Goal: Task Accomplishment & Management: Complete application form

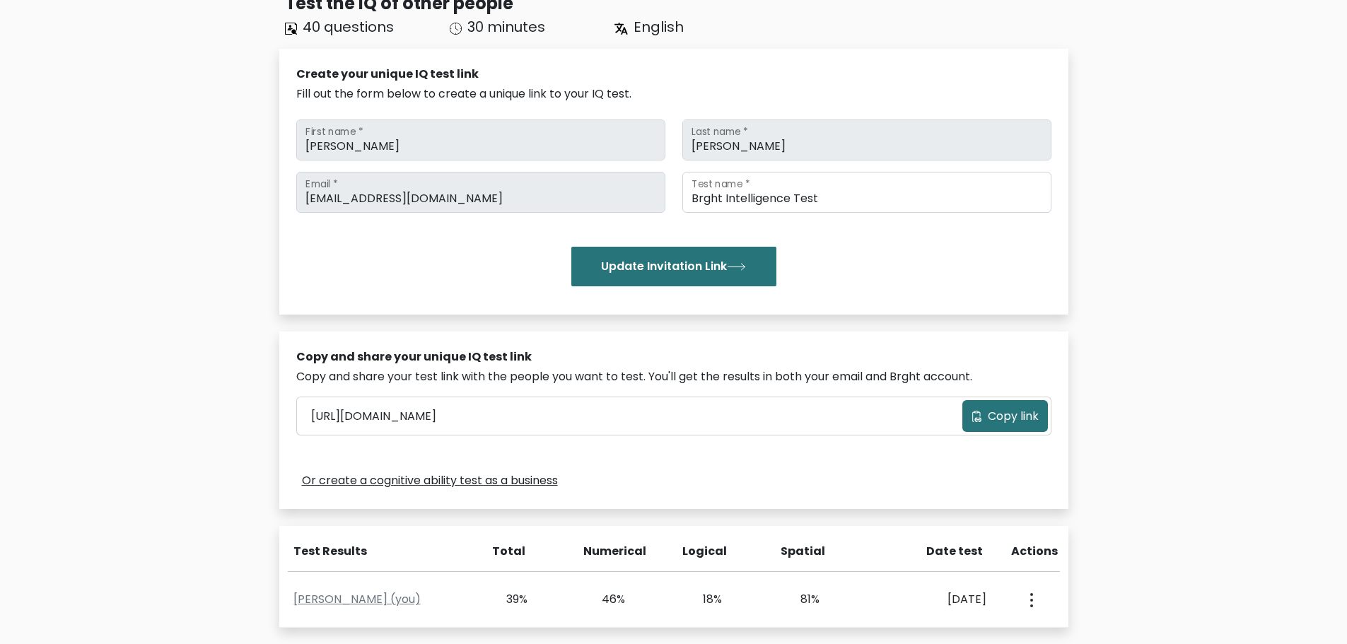
scroll to position [283, 0]
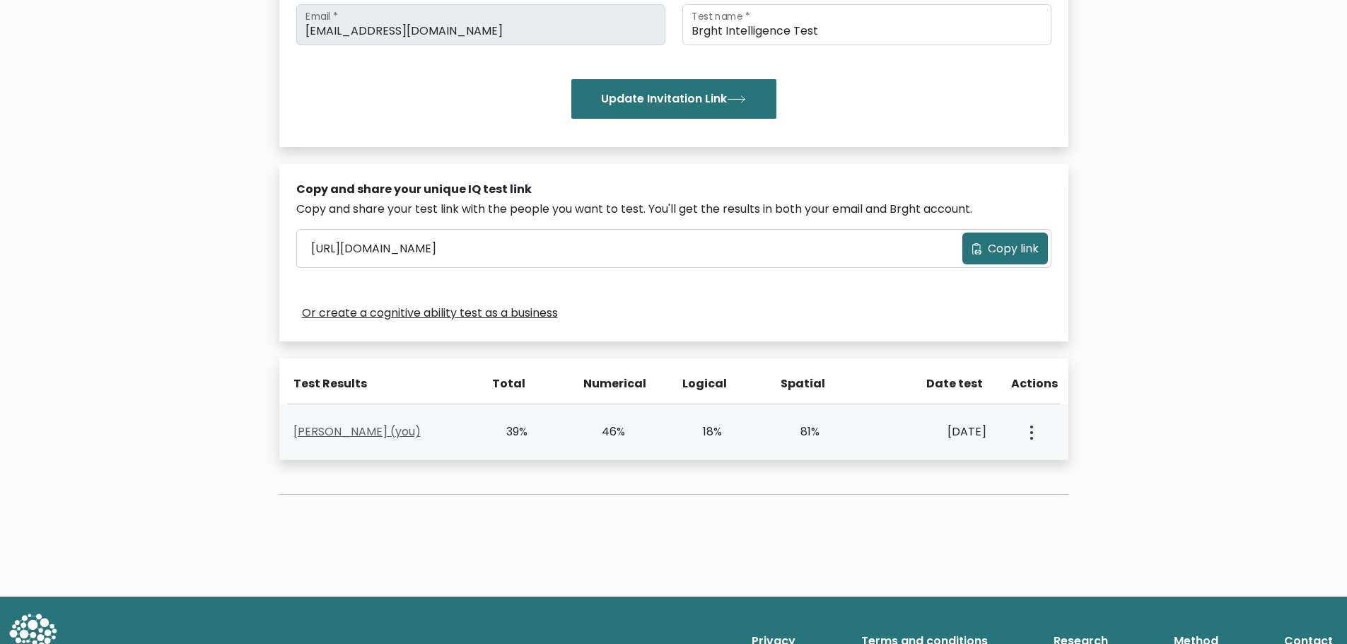
click at [368, 432] on link "Jorge Saravia (you)" at bounding box center [356, 431] width 127 height 16
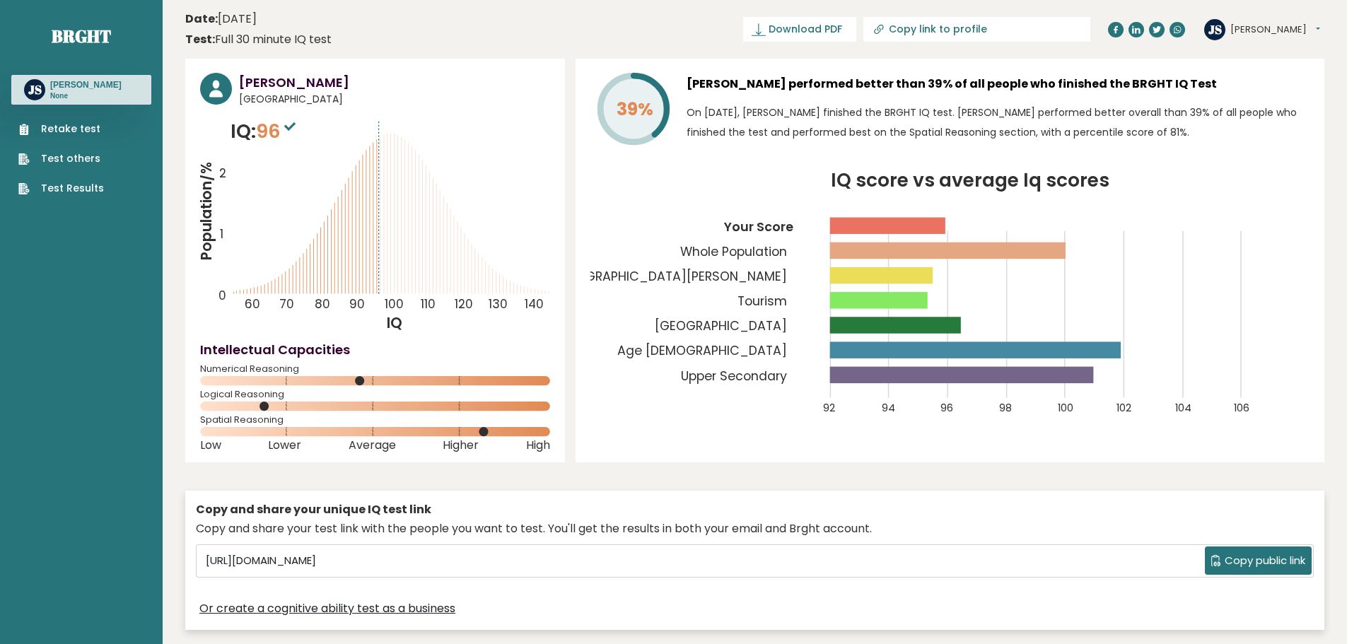
click at [86, 129] on link "Retake test" at bounding box center [61, 129] width 86 height 15
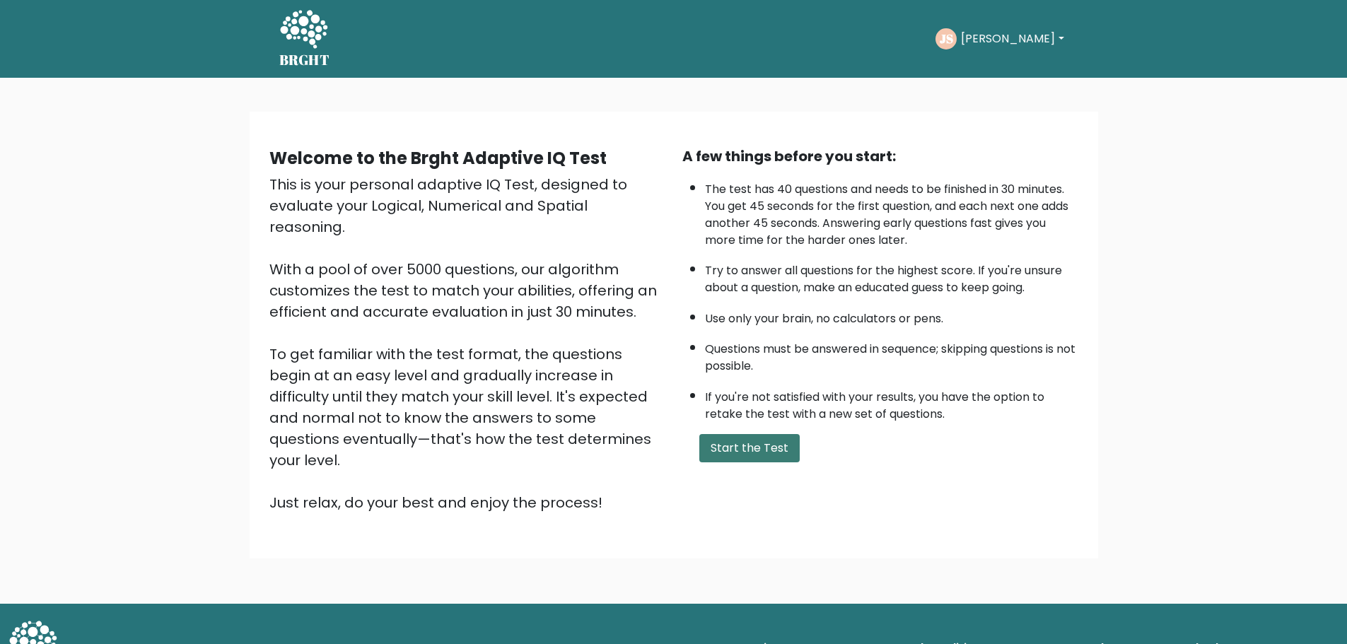
click at [766, 443] on button "Start the Test" at bounding box center [749, 448] width 100 height 28
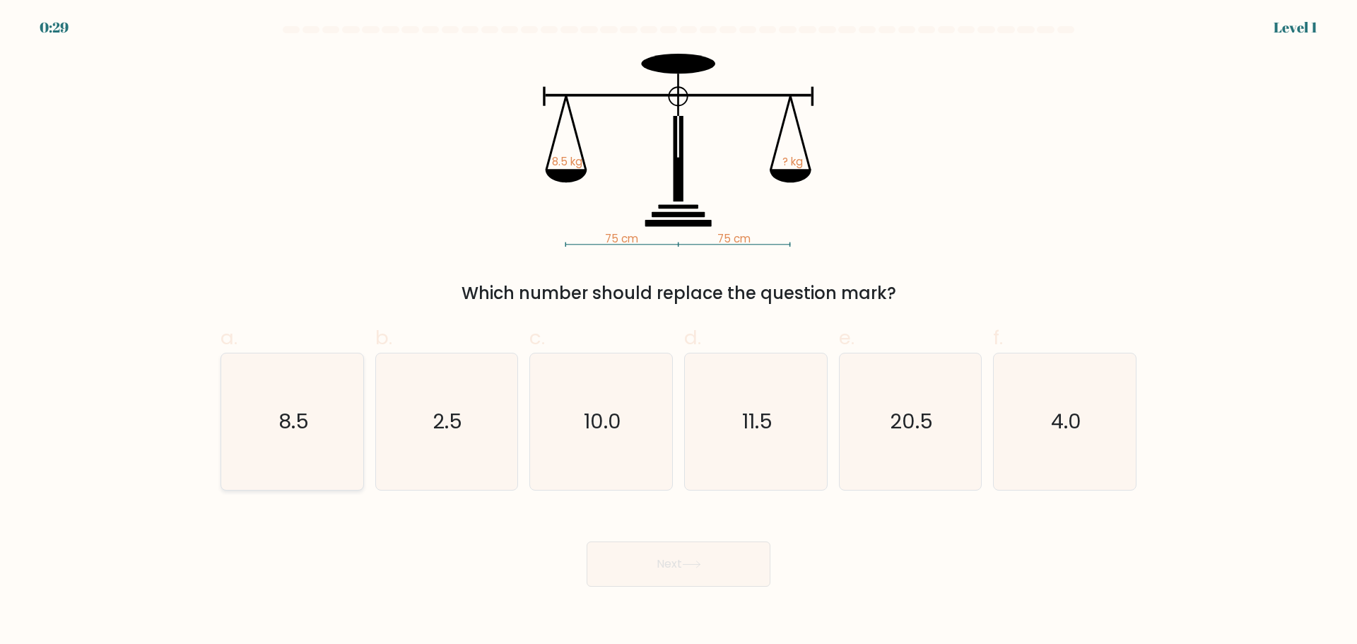
click at [280, 432] on text "8.5" at bounding box center [294, 421] width 30 height 28
click at [679, 332] on input "a. 8.5" at bounding box center [679, 326] width 1 height 9
radio input "true"
click at [660, 569] on button "Next" at bounding box center [679, 563] width 184 height 45
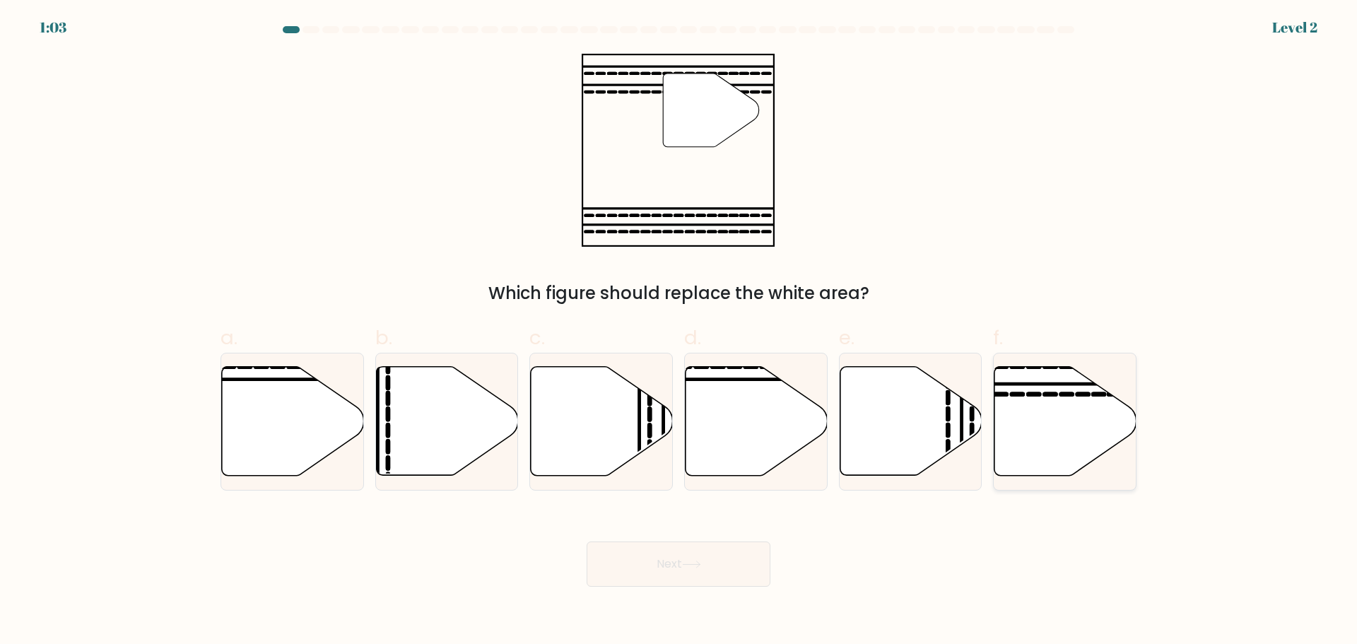
click at [1067, 425] on icon at bounding box center [1066, 420] width 142 height 109
click at [679, 332] on input "f." at bounding box center [679, 326] width 1 height 9
radio input "true"
click at [659, 559] on button "Next" at bounding box center [679, 563] width 184 height 45
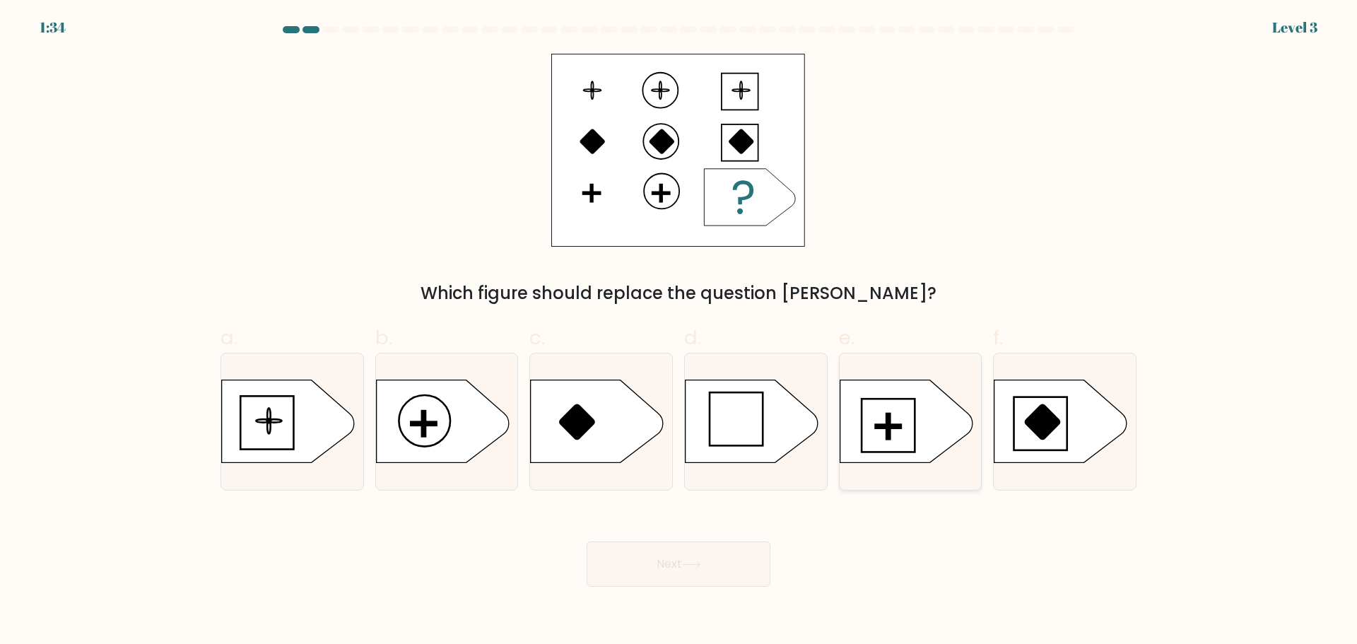
click at [893, 413] on icon at bounding box center [906, 421] width 133 height 83
click at [679, 332] on input "e." at bounding box center [679, 326] width 1 height 9
radio input "true"
click at [665, 560] on button "Next" at bounding box center [679, 563] width 184 height 45
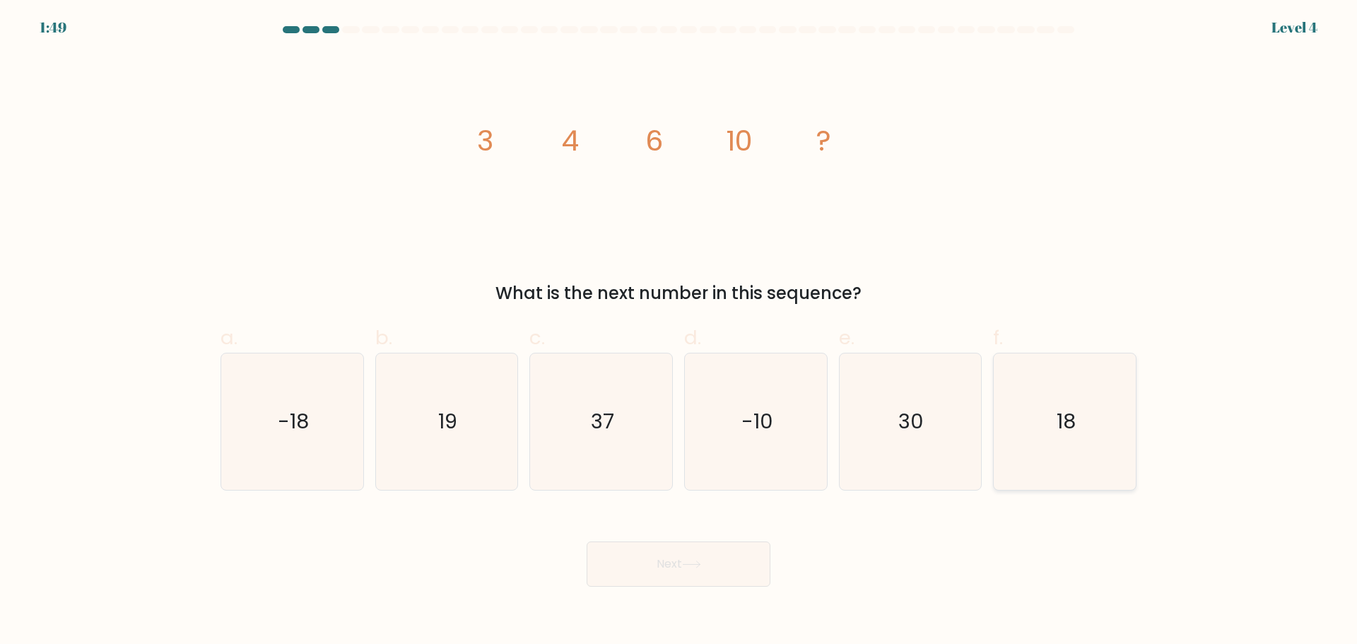
click at [1058, 385] on icon "18" at bounding box center [1065, 421] width 136 height 136
click at [679, 332] on input "f. 18" at bounding box center [679, 326] width 1 height 9
radio input "true"
click at [480, 134] on tspan "3" at bounding box center [485, 141] width 16 height 40
click at [936, 399] on icon "30" at bounding box center [910, 421] width 136 height 136
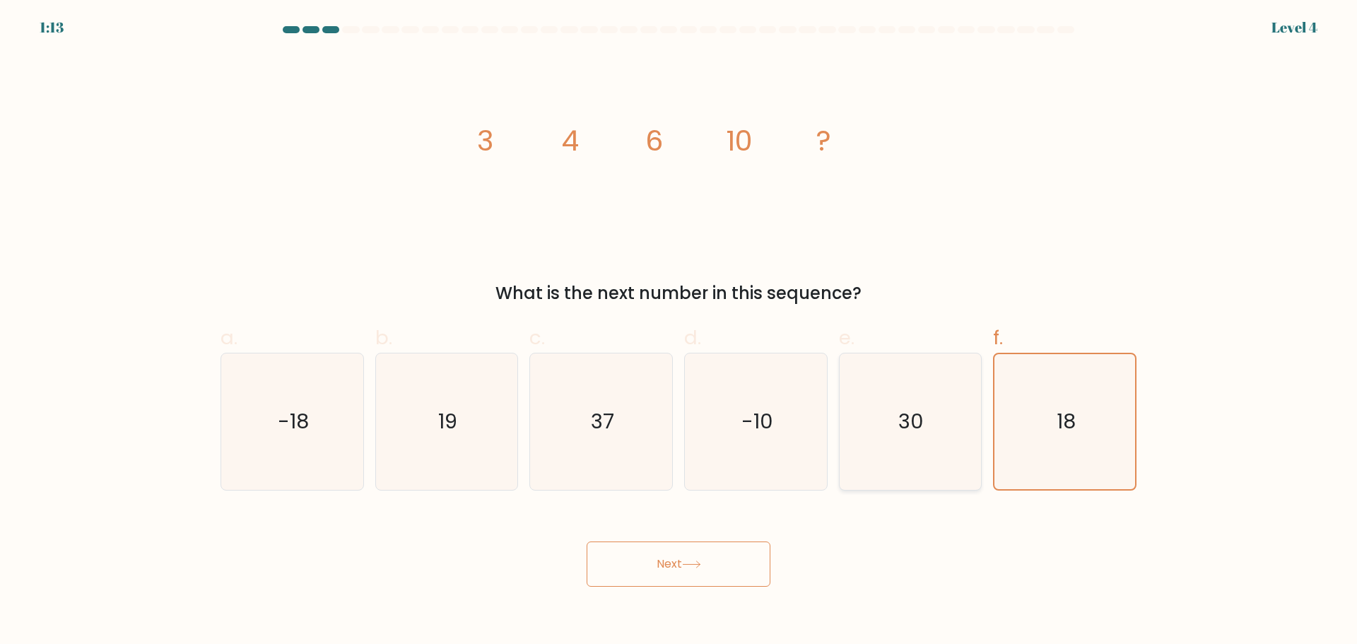
click at [679, 332] on input "e. 30" at bounding box center [679, 326] width 1 height 9
radio input "true"
click at [668, 569] on button "Next" at bounding box center [679, 563] width 184 height 45
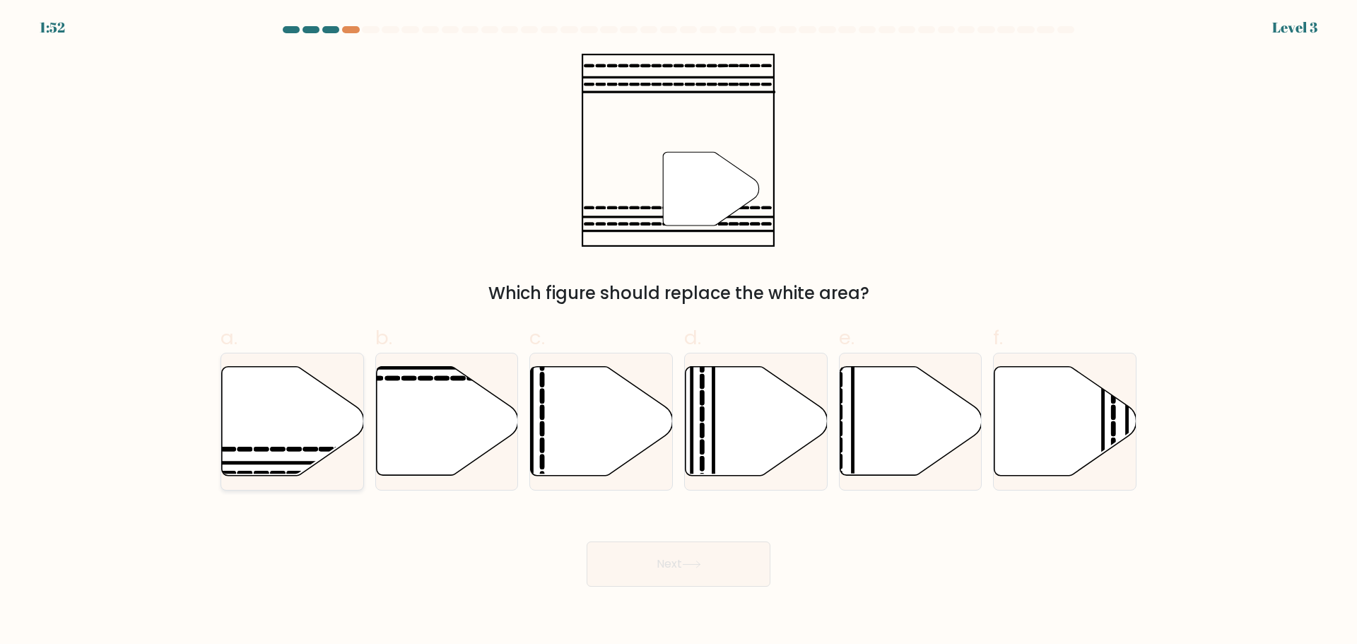
click at [315, 414] on icon at bounding box center [293, 420] width 142 height 109
click at [679, 332] on input "a." at bounding box center [679, 326] width 1 height 9
radio input "true"
click at [699, 570] on button "Next" at bounding box center [679, 563] width 184 height 45
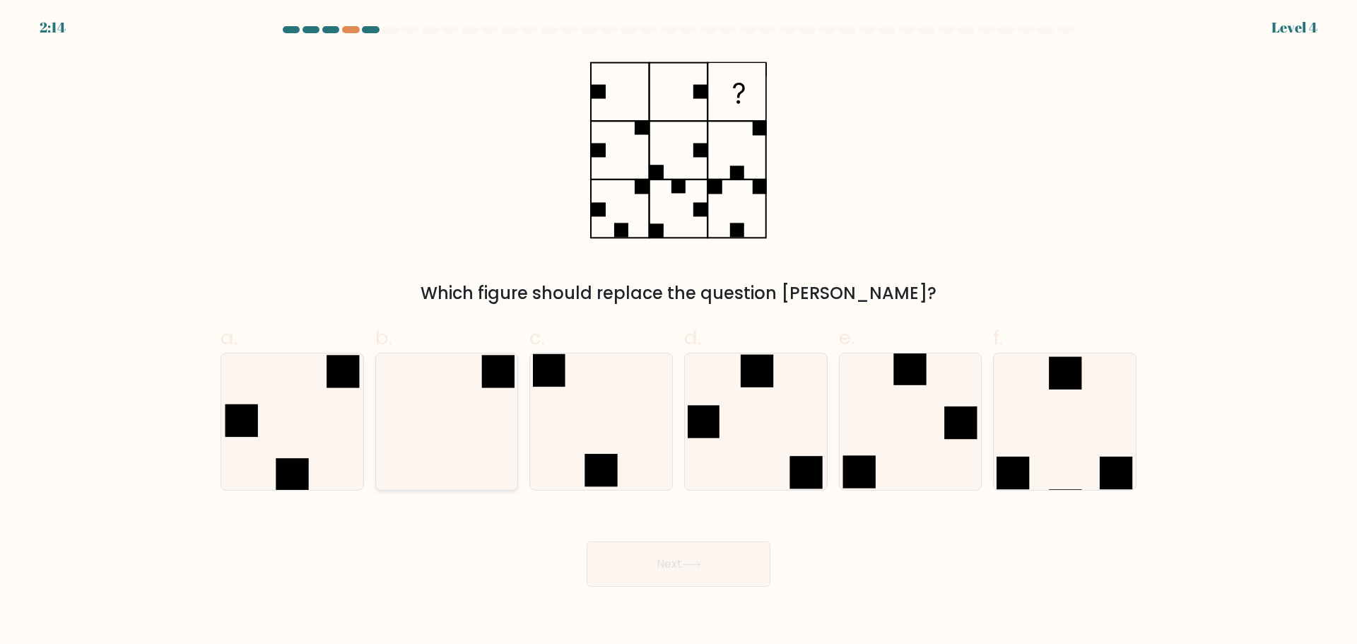
click at [471, 436] on icon at bounding box center [446, 421] width 136 height 136
click at [679, 332] on input "b." at bounding box center [679, 326] width 1 height 9
radio input "true"
click at [695, 562] on icon at bounding box center [691, 565] width 19 height 8
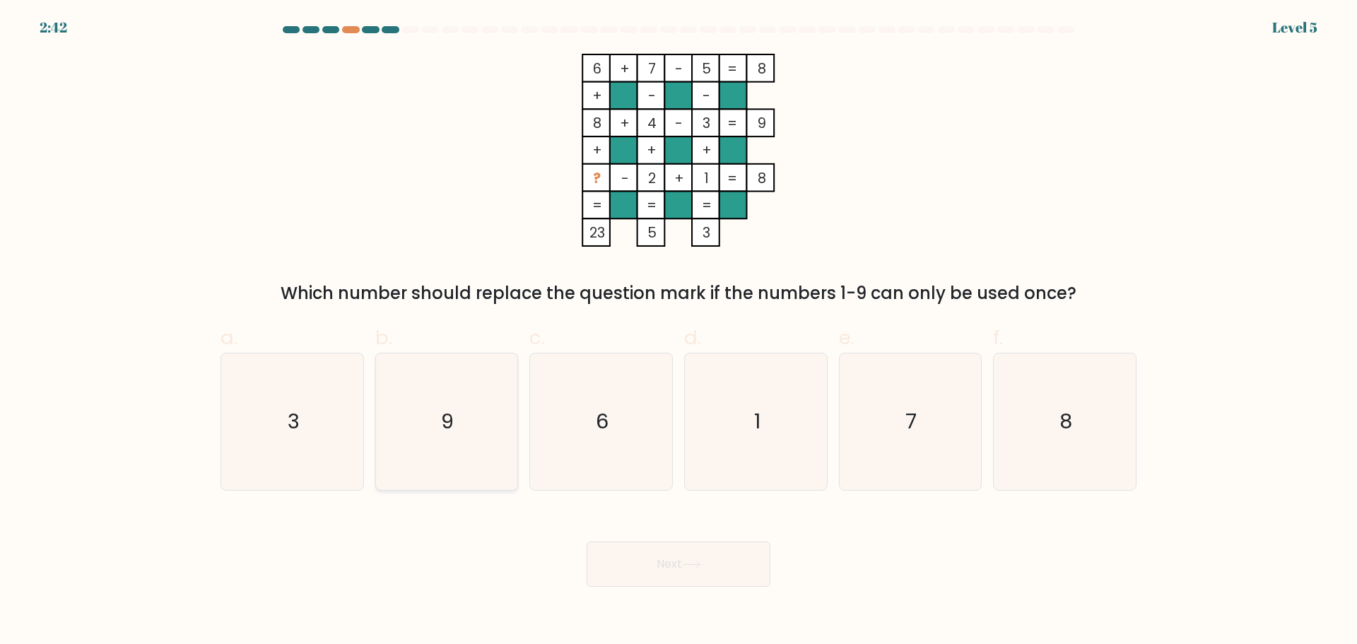
click at [466, 423] on icon "9" at bounding box center [446, 421] width 136 height 136
click at [679, 332] on input "b. 9" at bounding box center [679, 326] width 1 height 9
radio input "true"
click at [705, 575] on button "Next" at bounding box center [679, 563] width 184 height 45
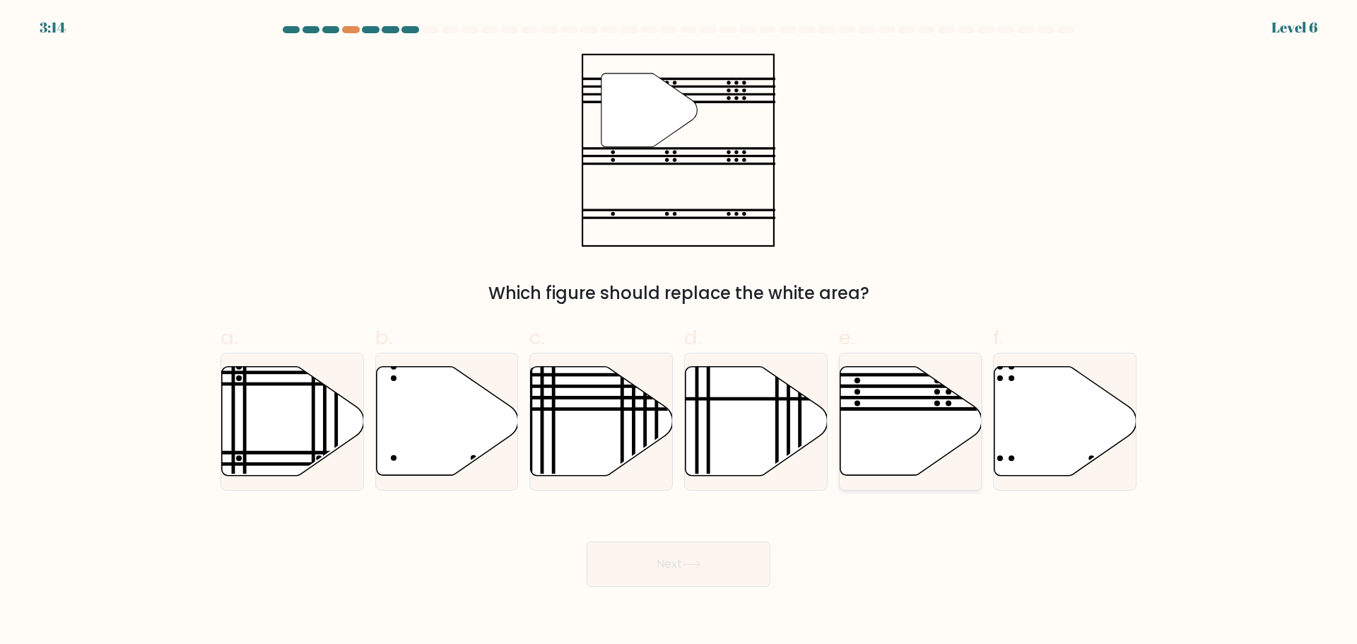
click at [891, 414] on icon at bounding box center [911, 420] width 142 height 109
click at [679, 332] on input "e." at bounding box center [679, 326] width 1 height 9
radio input "true"
click at [693, 566] on icon at bounding box center [691, 565] width 19 height 8
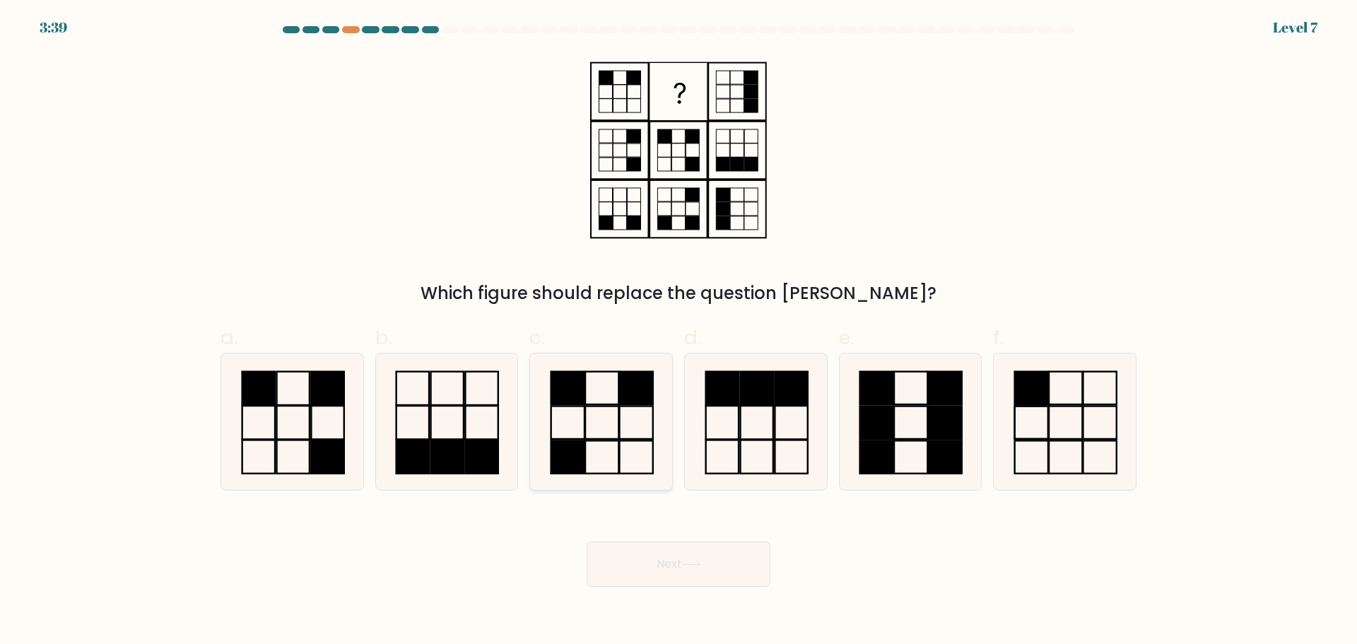
click at [597, 421] on icon at bounding box center [601, 421] width 136 height 136
click at [679, 332] on input "c." at bounding box center [679, 326] width 1 height 9
radio input "true"
click at [637, 551] on button "Next" at bounding box center [679, 563] width 184 height 45
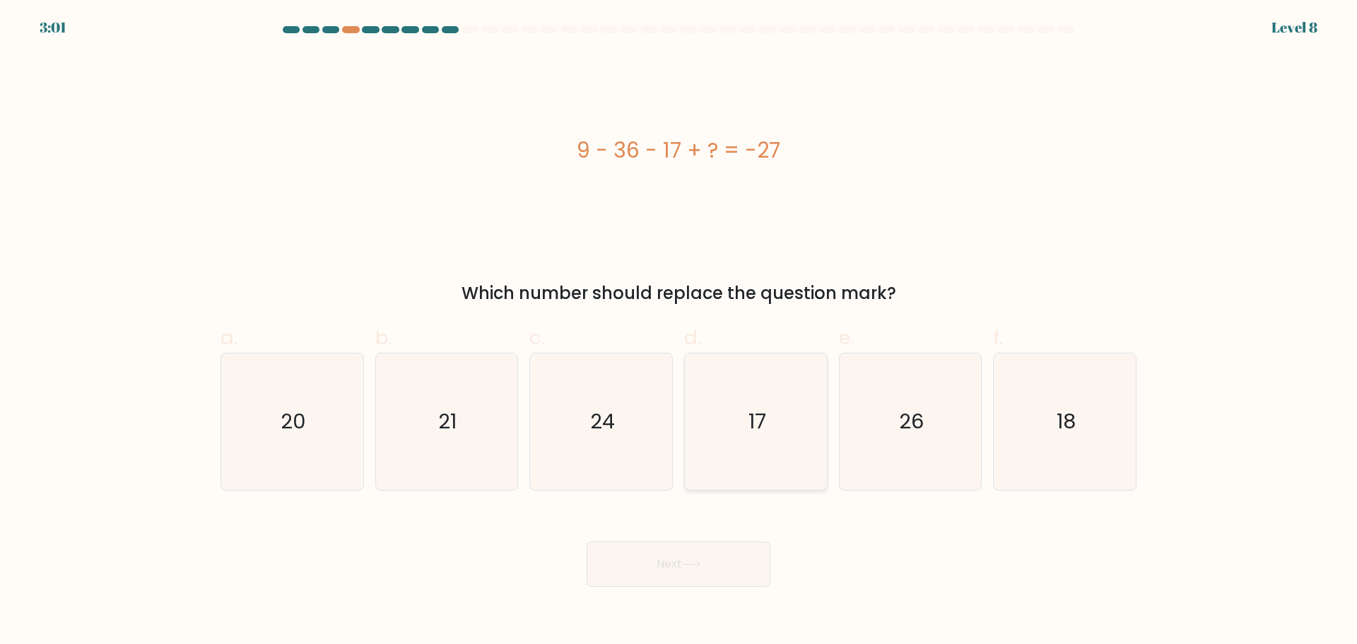
click at [757, 394] on icon "17" at bounding box center [756, 421] width 136 height 136
click at [679, 332] on input "d. 17" at bounding box center [679, 326] width 1 height 9
radio input "true"
click at [693, 574] on button "Next" at bounding box center [679, 563] width 184 height 45
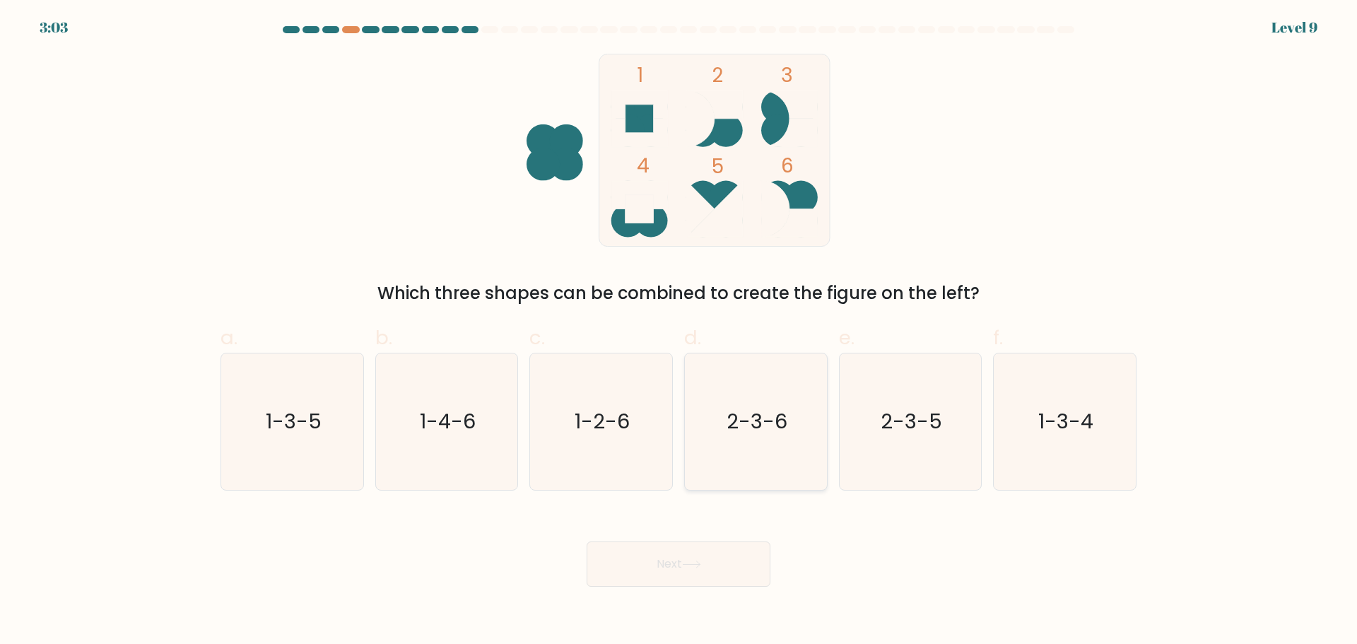
click at [725, 409] on icon "2-3-6" at bounding box center [756, 421] width 136 height 136
click at [679, 332] on input "d. 2-3-6" at bounding box center [679, 326] width 1 height 9
radio input "true"
click at [698, 553] on button "Next" at bounding box center [679, 563] width 184 height 45
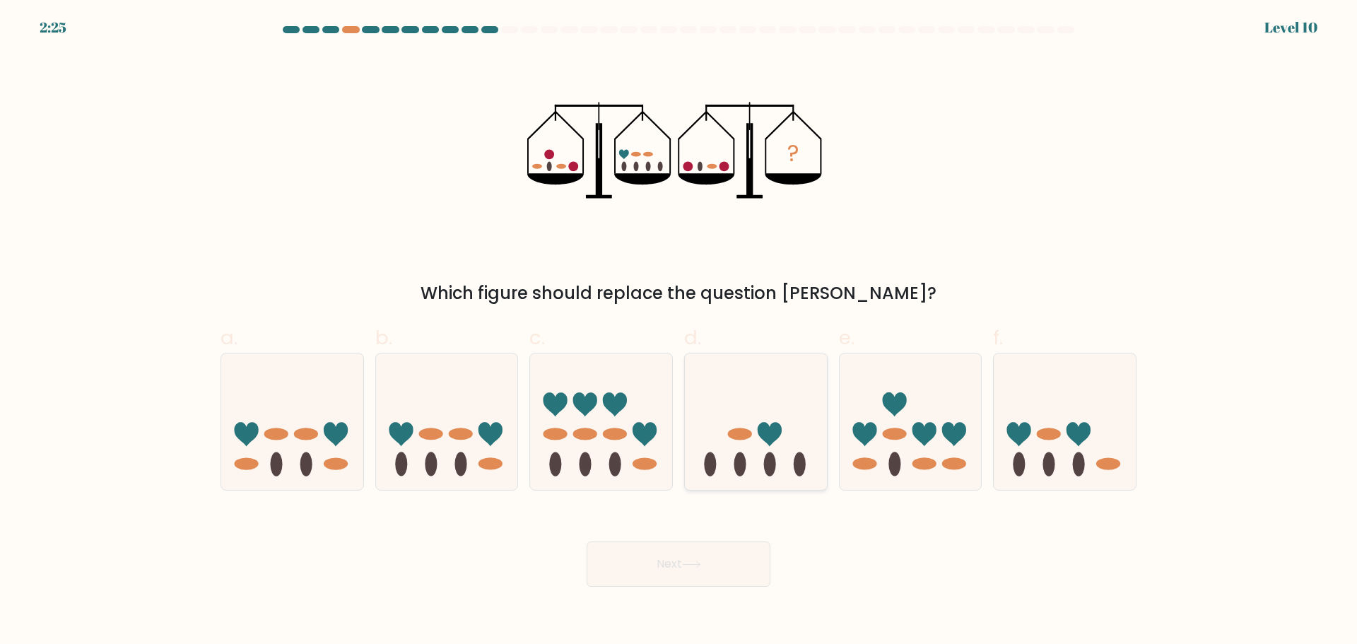
click at [735, 431] on ellipse at bounding box center [740, 434] width 24 height 12
click at [679, 332] on input "d." at bounding box center [679, 326] width 1 height 9
radio input "true"
click at [679, 585] on button "Next" at bounding box center [679, 563] width 184 height 45
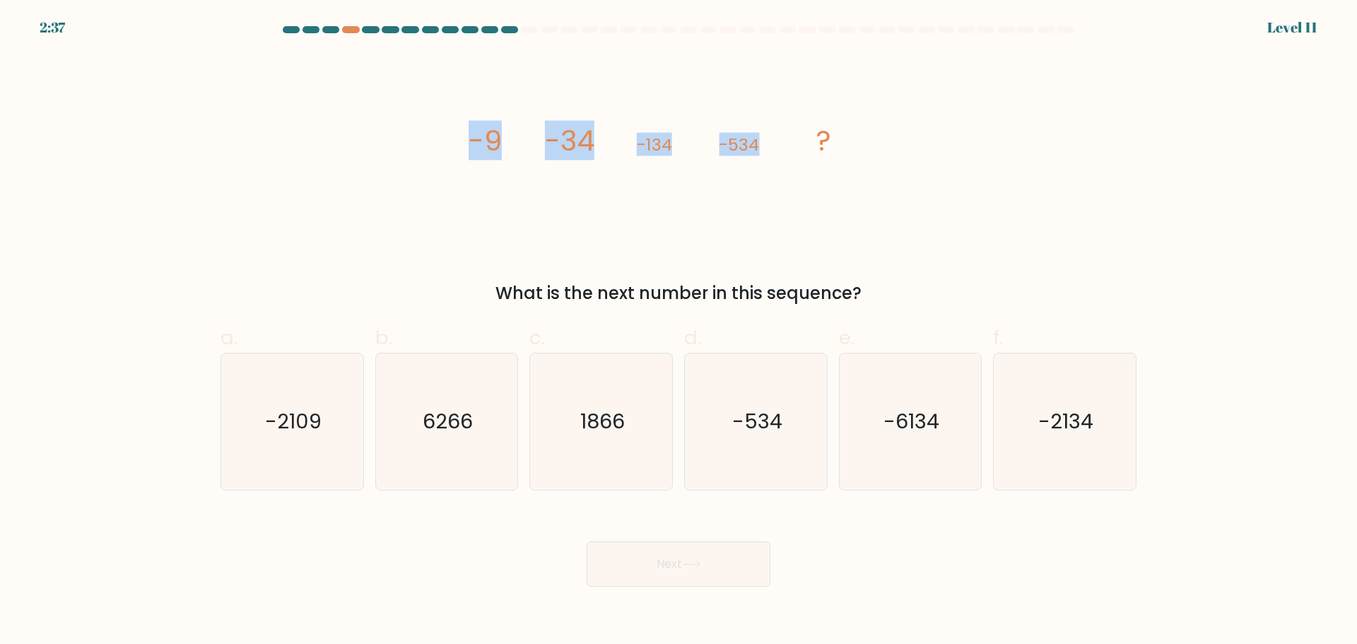
drag, startPoint x: 469, startPoint y: 145, endPoint x: 769, endPoint y: 143, distance: 300.4
click at [769, 143] on icon "image/svg+xml -9 -34 -134 -534 ?" at bounding box center [679, 150] width 424 height 193
copy g "-9 -34 -134 -534"
click at [1079, 184] on div "image/svg+xml -9 -34 -134 -534 ? What is the next number in this sequence?" at bounding box center [678, 180] width 933 height 252
click at [0, 320] on form at bounding box center [678, 306] width 1357 height 561
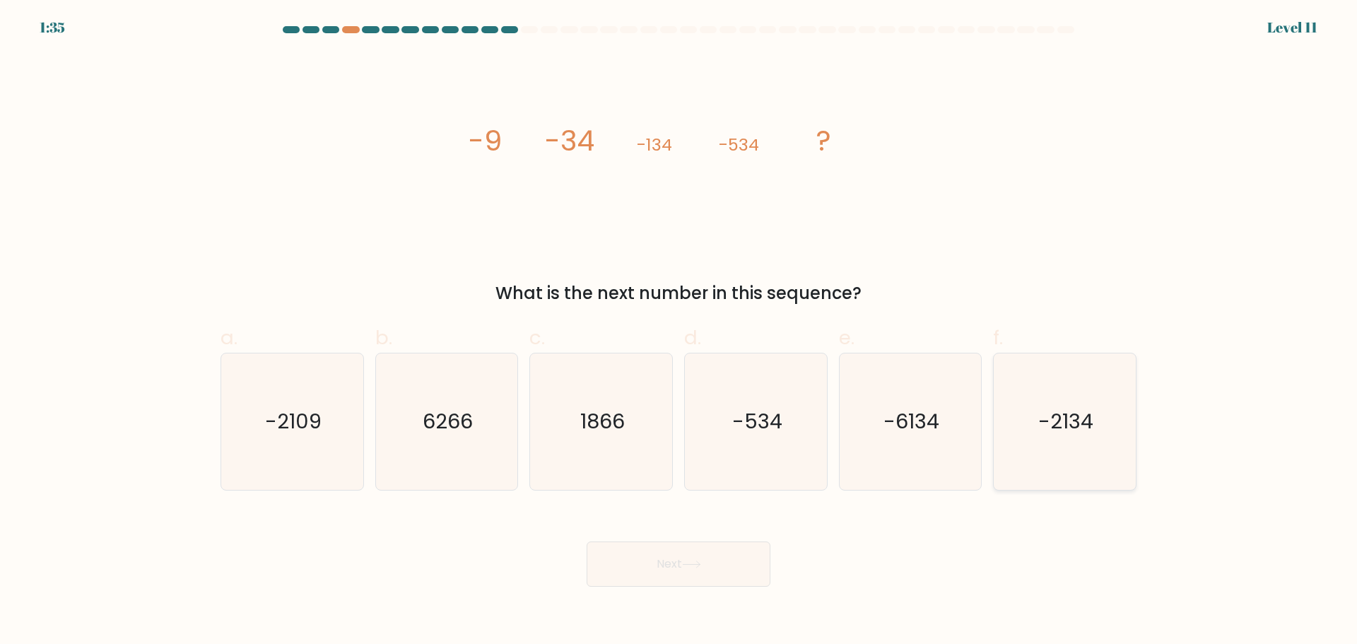
click at [1051, 448] on icon "-2134" at bounding box center [1065, 421] width 136 height 136
click at [679, 332] on input "f. -2134" at bounding box center [679, 326] width 1 height 9
radio input "true"
click at [665, 556] on button "Next" at bounding box center [679, 563] width 184 height 45
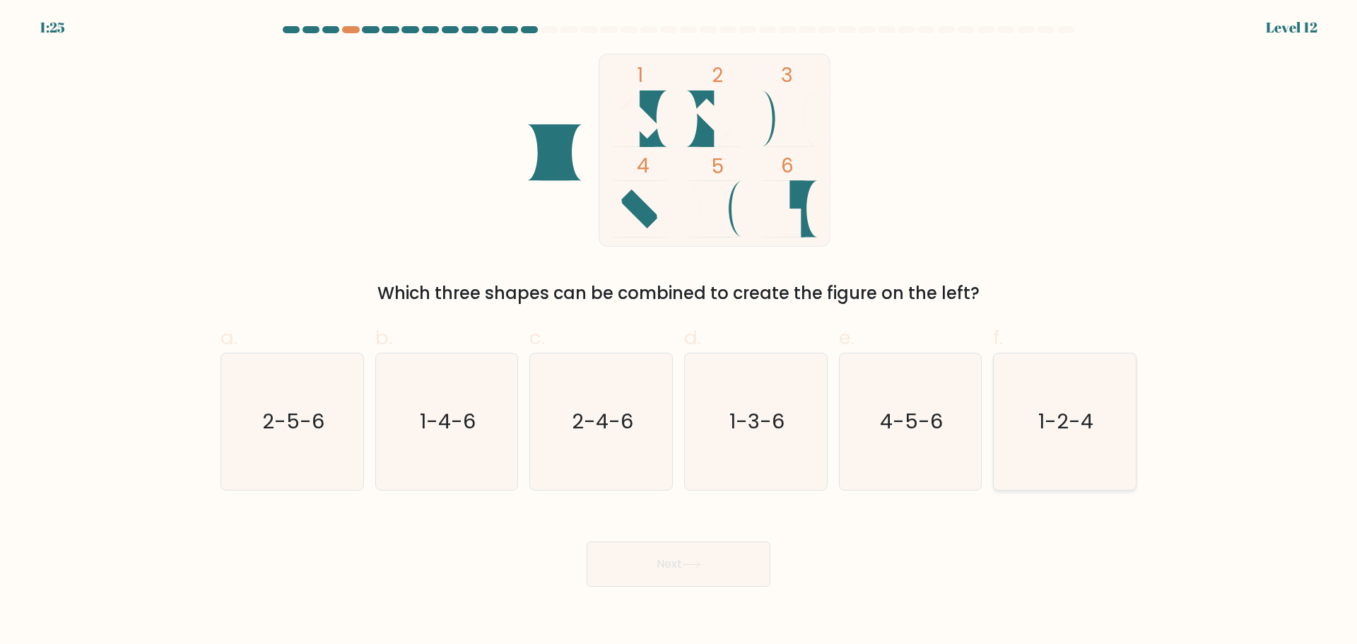
click at [1052, 428] on text "1-2-4" at bounding box center [1066, 421] width 55 height 28
click at [679, 332] on input "f. 1-2-4" at bounding box center [679, 326] width 1 height 9
radio input "true"
click at [674, 551] on button "Next" at bounding box center [679, 563] width 184 height 45
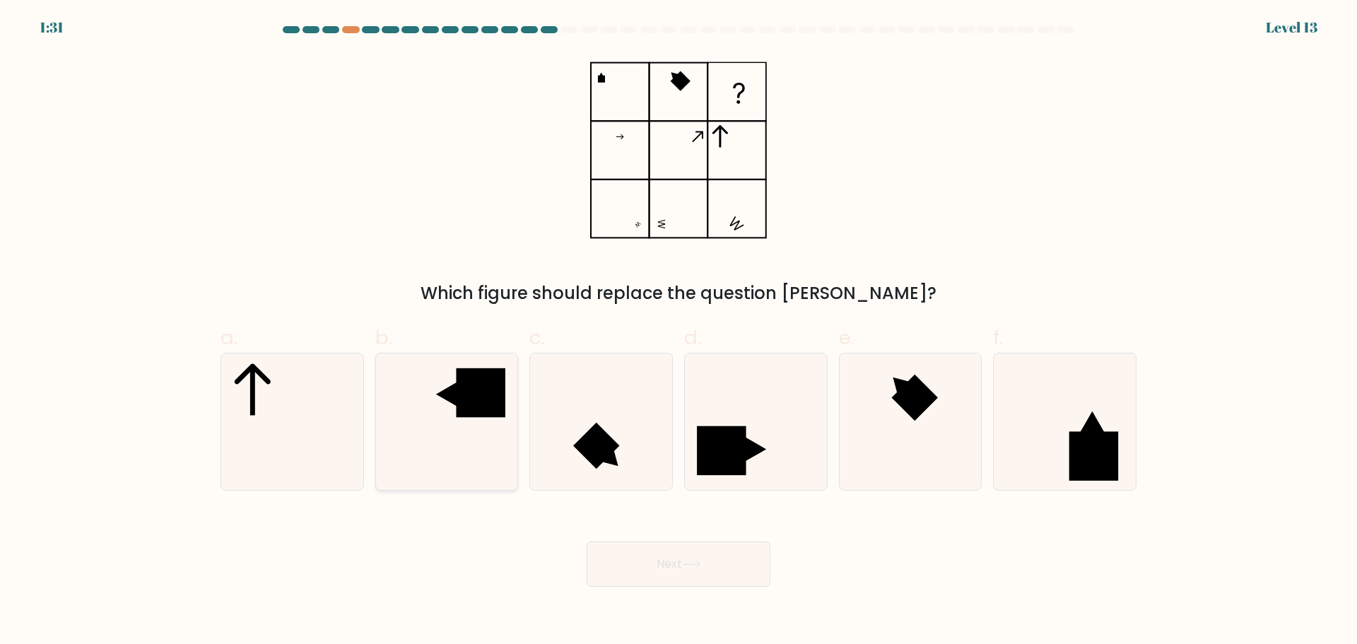
click at [459, 401] on rect at bounding box center [481, 392] width 49 height 49
click at [679, 332] on input "b." at bounding box center [679, 326] width 1 height 9
radio input "true"
click at [648, 545] on button "Next" at bounding box center [679, 563] width 184 height 45
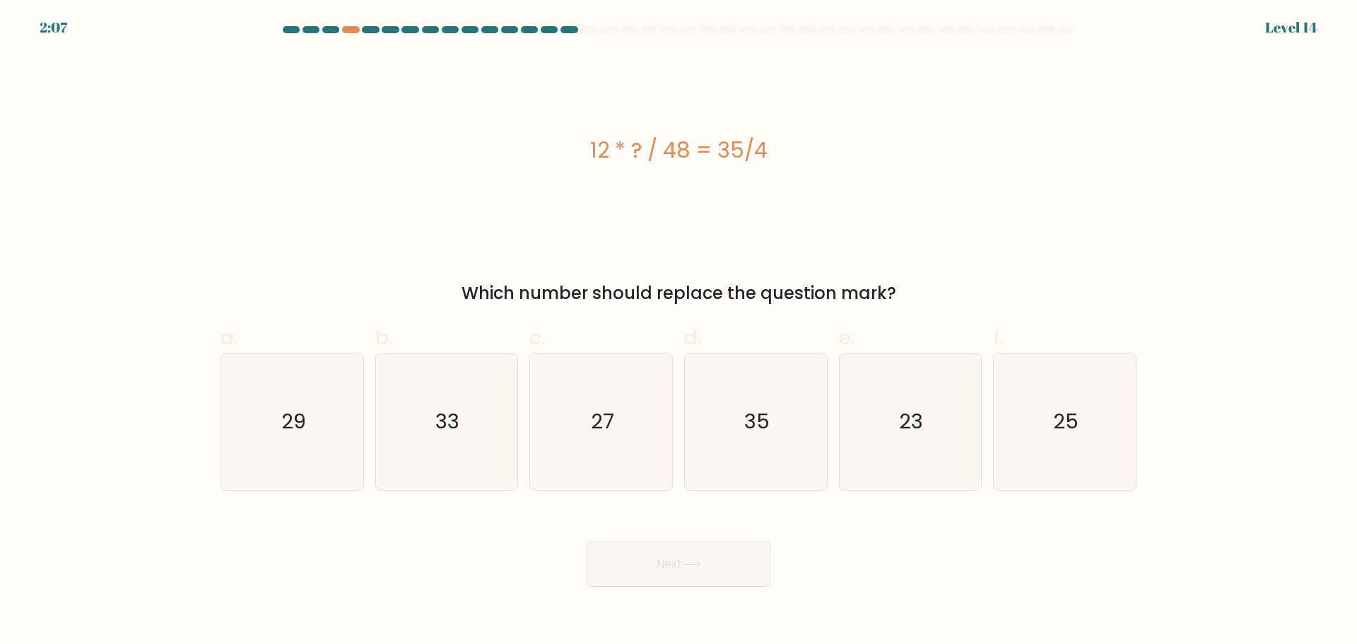
drag, startPoint x: 594, startPoint y: 146, endPoint x: 769, endPoint y: 148, distance: 174.6
click at [769, 148] on div "12 * ? / 48 = 35/4" at bounding box center [679, 150] width 916 height 32
click at [635, 146] on div "12 * ? / 48 = 35/4" at bounding box center [679, 150] width 916 height 32
drag, startPoint x: 590, startPoint y: 146, endPoint x: 787, endPoint y: 139, distance: 196.6
click at [787, 139] on div "12 * ? / 48 = 35/4" at bounding box center [679, 150] width 916 height 32
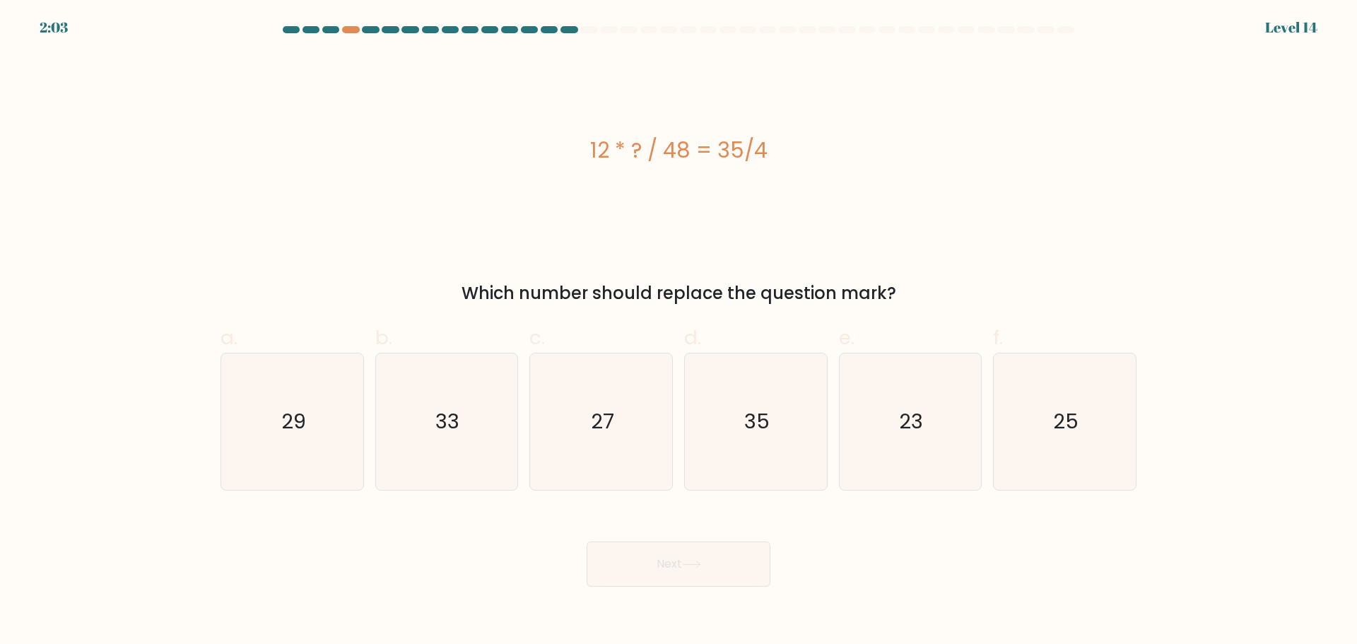
copy div "12 * ? / 48 = 35/4"
click at [786, 414] on icon "35" at bounding box center [756, 421] width 136 height 136
click at [679, 332] on input "d. 35" at bounding box center [679, 326] width 1 height 9
radio input "true"
click at [709, 562] on button "Next" at bounding box center [679, 563] width 184 height 45
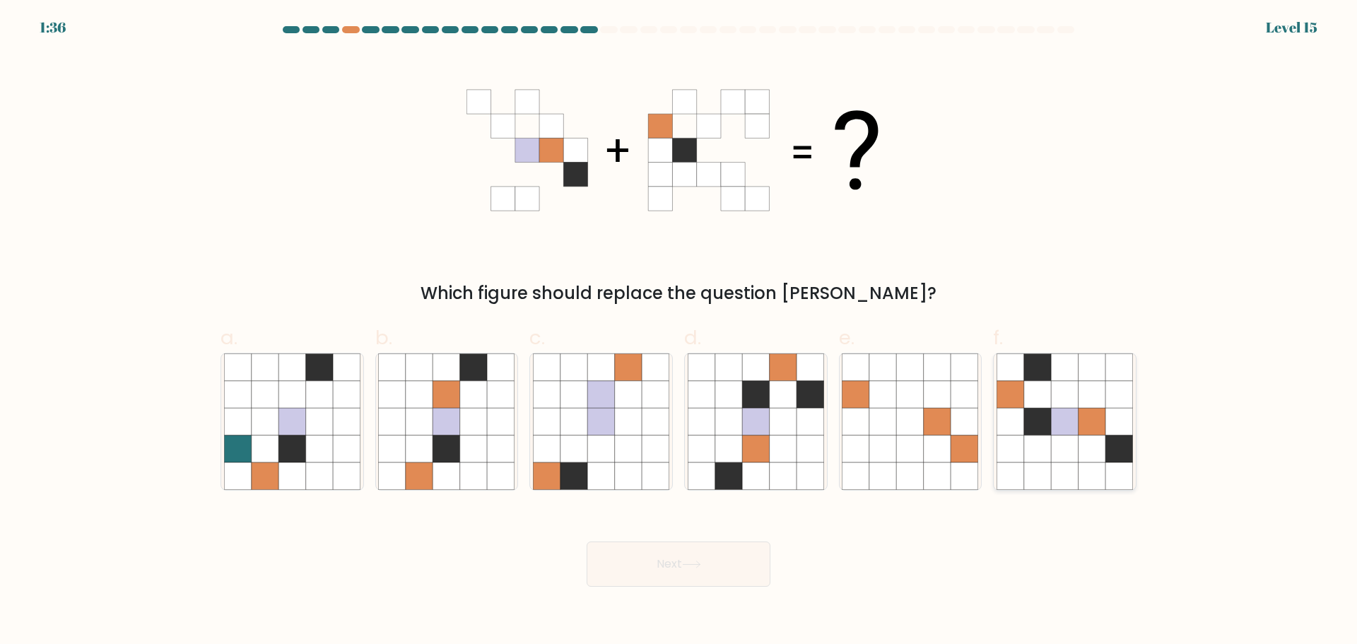
click at [1102, 410] on icon at bounding box center [1092, 421] width 27 height 27
click at [679, 332] on input "f." at bounding box center [679, 326] width 1 height 9
radio input "true"
click at [619, 568] on button "Next" at bounding box center [679, 563] width 184 height 45
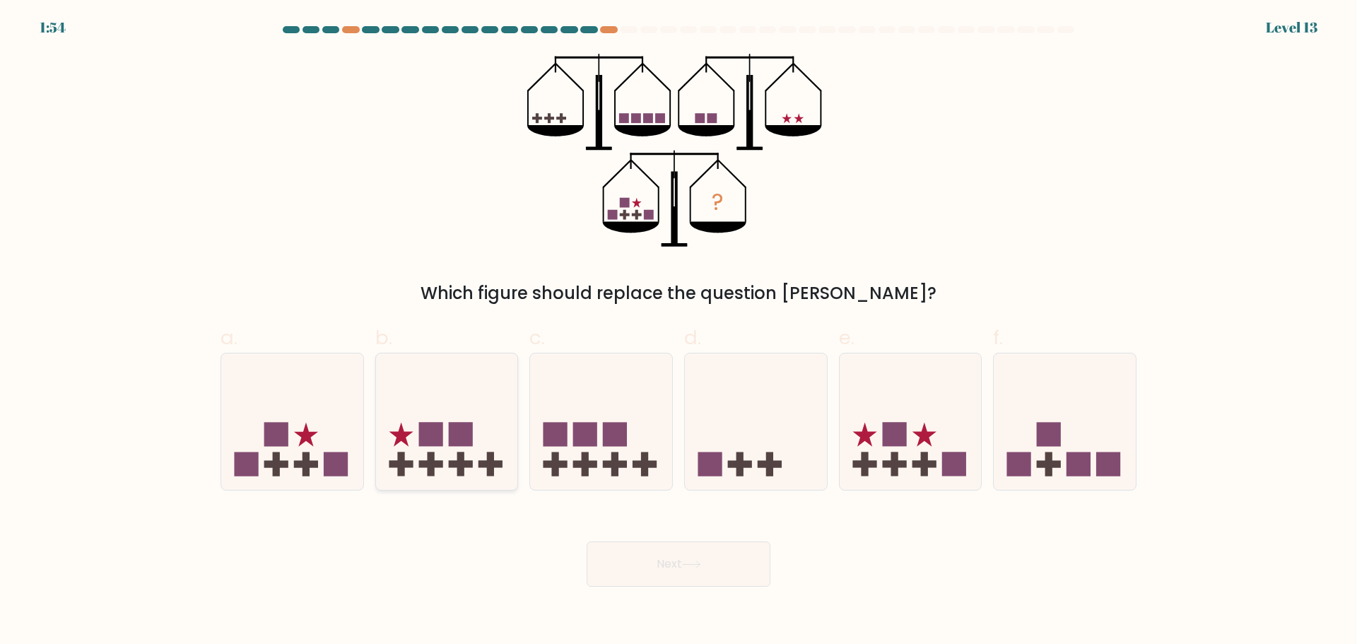
click at [446, 476] on icon at bounding box center [447, 421] width 142 height 117
click at [679, 332] on input "b." at bounding box center [679, 326] width 1 height 9
radio input "true"
click at [645, 552] on button "Next" at bounding box center [679, 563] width 184 height 45
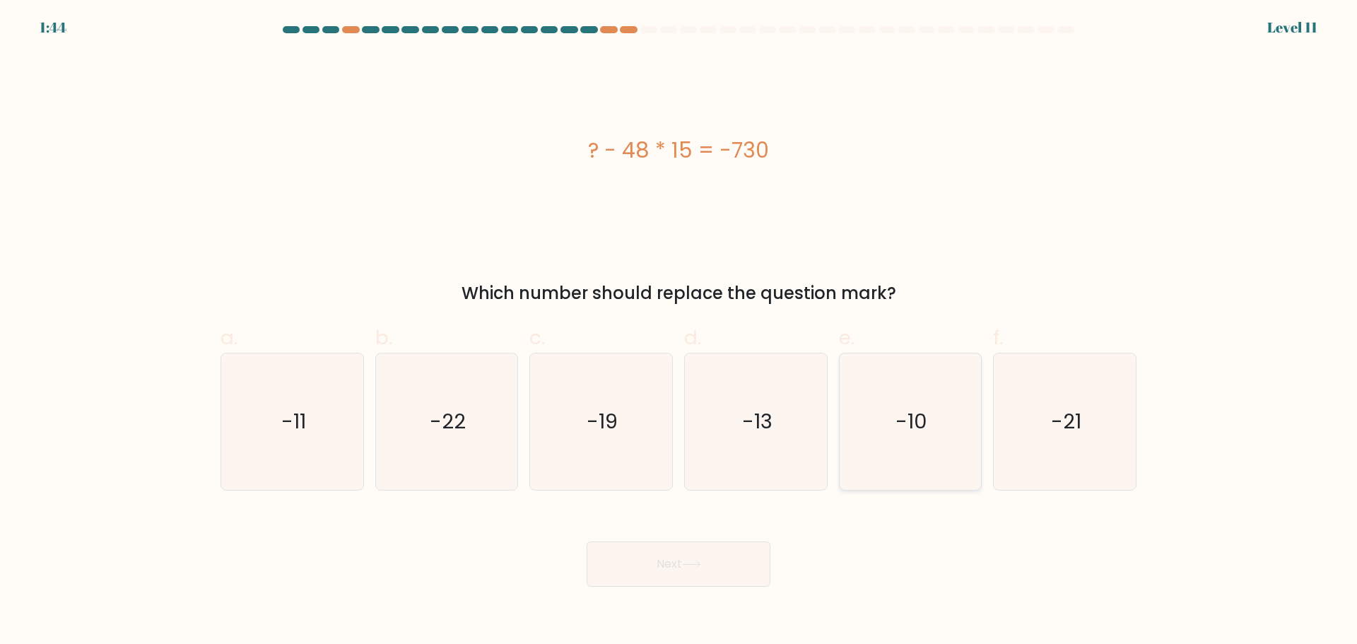
click at [872, 392] on icon "-10" at bounding box center [910, 421] width 136 height 136
click at [679, 332] on input "e. -10" at bounding box center [679, 326] width 1 height 9
radio input "true"
click at [650, 566] on button "Next" at bounding box center [679, 563] width 184 height 45
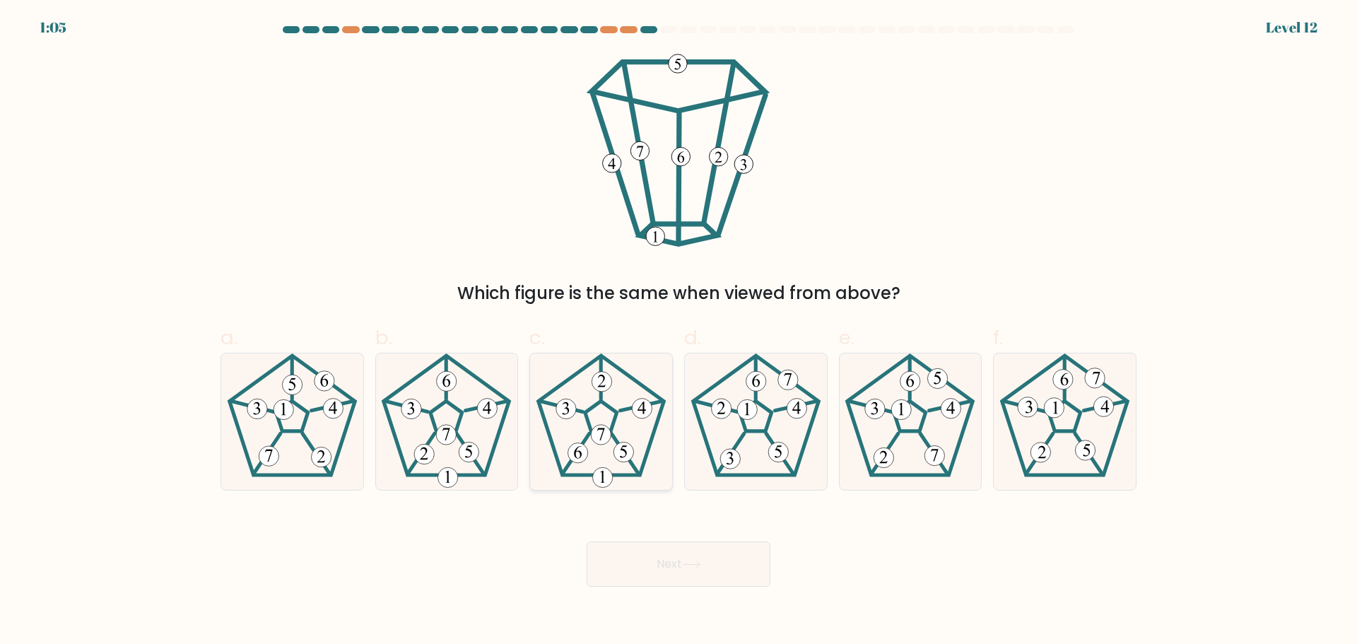
click at [596, 416] on icon at bounding box center [601, 421] width 136 height 136
click at [679, 332] on input "c." at bounding box center [679, 326] width 1 height 9
radio input "true"
click at [698, 565] on icon at bounding box center [691, 565] width 19 height 8
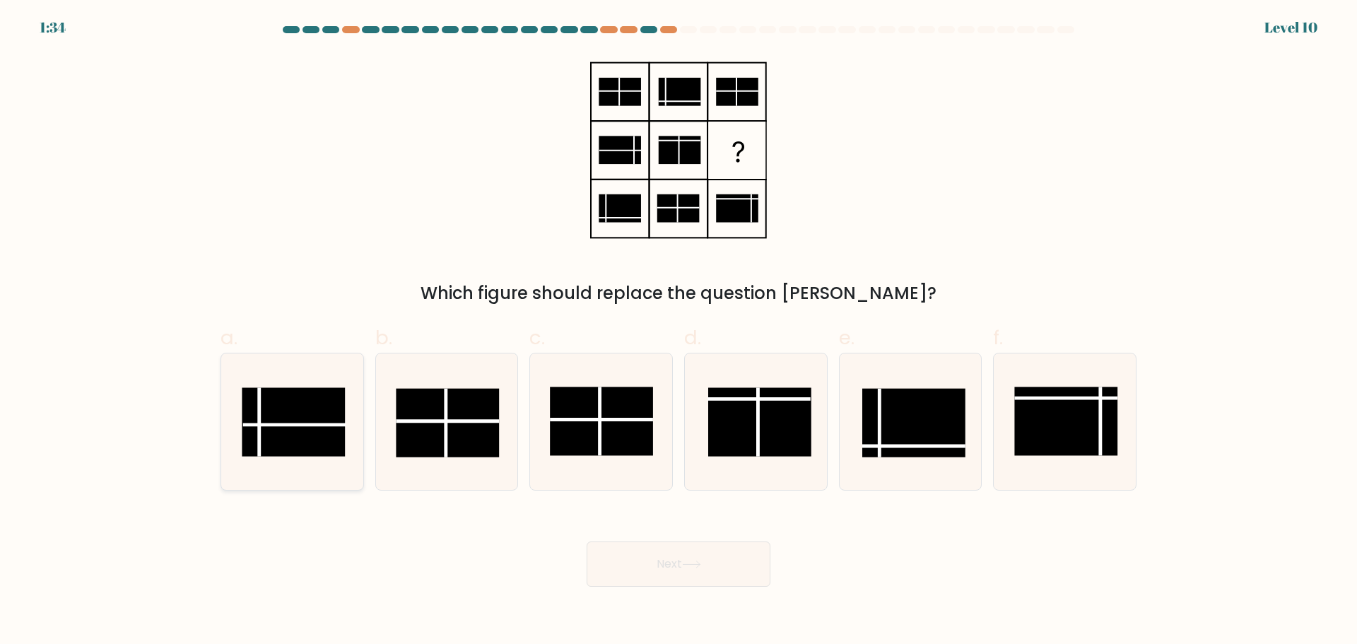
click at [283, 384] on icon at bounding box center [292, 421] width 136 height 136
click at [679, 332] on input "a." at bounding box center [679, 326] width 1 height 9
radio input "true"
click at [676, 564] on button "Next" at bounding box center [679, 563] width 184 height 45
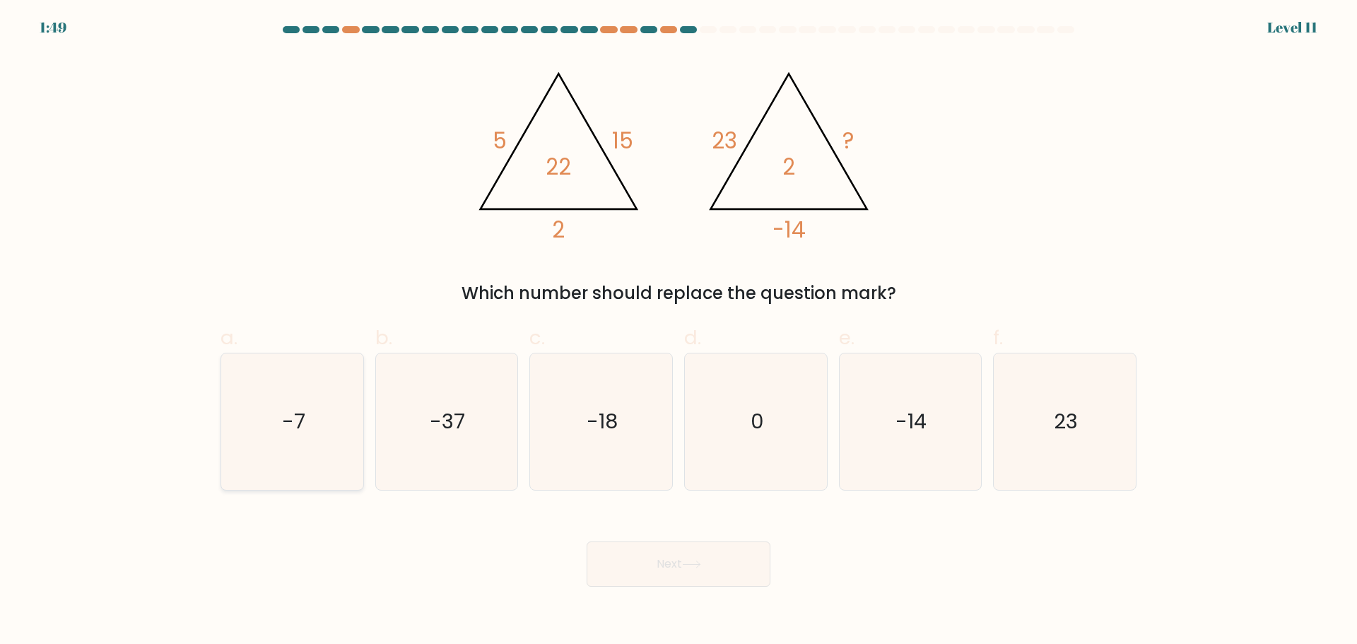
click at [307, 394] on icon "-7" at bounding box center [292, 421] width 136 height 136
click at [679, 332] on input "a. -7" at bounding box center [679, 326] width 1 height 9
radio input "true"
click at [685, 560] on button "Next" at bounding box center [679, 563] width 184 height 45
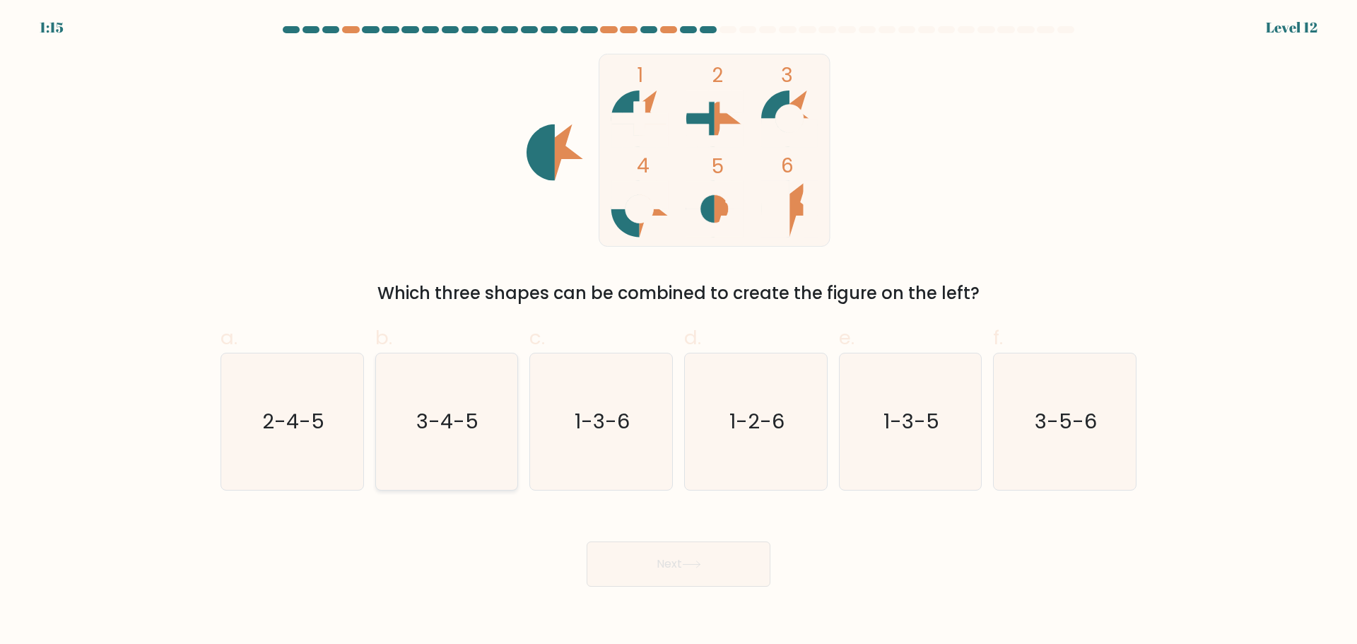
click at [442, 418] on text "3-4-5" at bounding box center [448, 421] width 62 height 28
click at [679, 332] on input "b. 3-4-5" at bounding box center [679, 326] width 1 height 9
radio input "true"
click at [652, 569] on button "Next" at bounding box center [679, 563] width 184 height 45
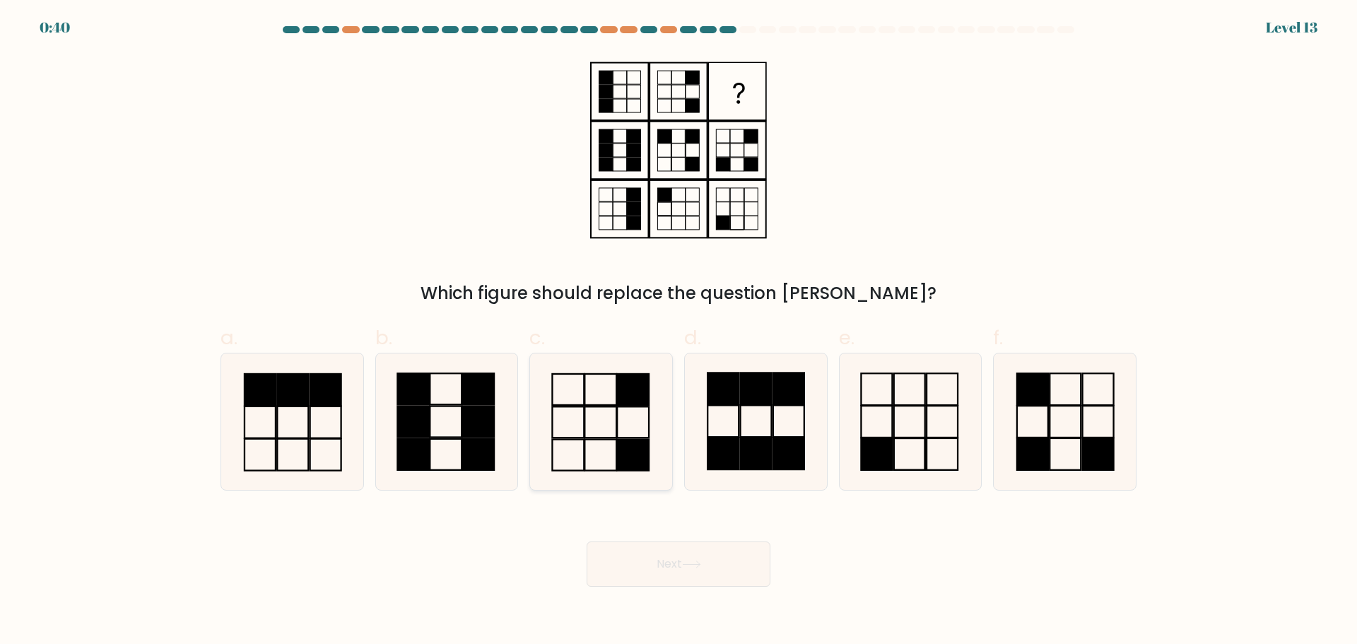
click at [594, 427] on icon at bounding box center [601, 421] width 136 height 136
click at [679, 332] on input "c." at bounding box center [679, 326] width 1 height 9
radio input "true"
click at [678, 557] on button "Next" at bounding box center [679, 563] width 184 height 45
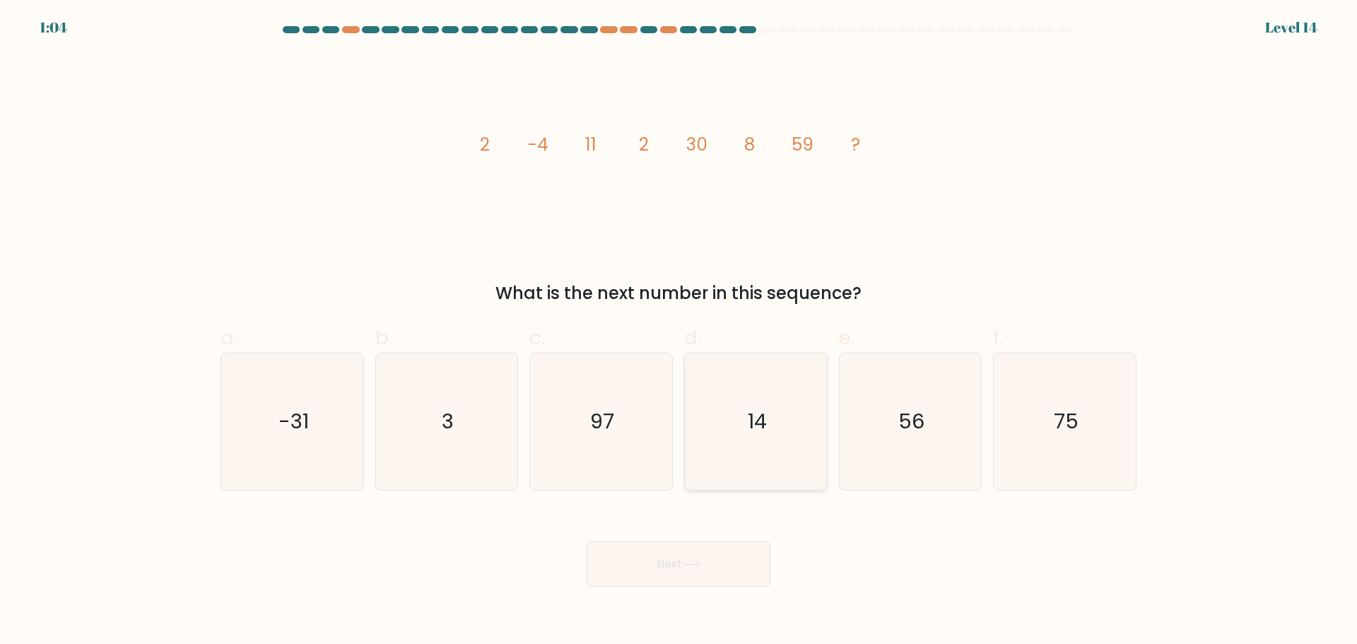
click at [758, 414] on text "14" at bounding box center [757, 421] width 19 height 28
click at [679, 332] on input "d. 14" at bounding box center [679, 326] width 1 height 9
radio input "true"
click at [667, 564] on button "Next" at bounding box center [679, 563] width 184 height 45
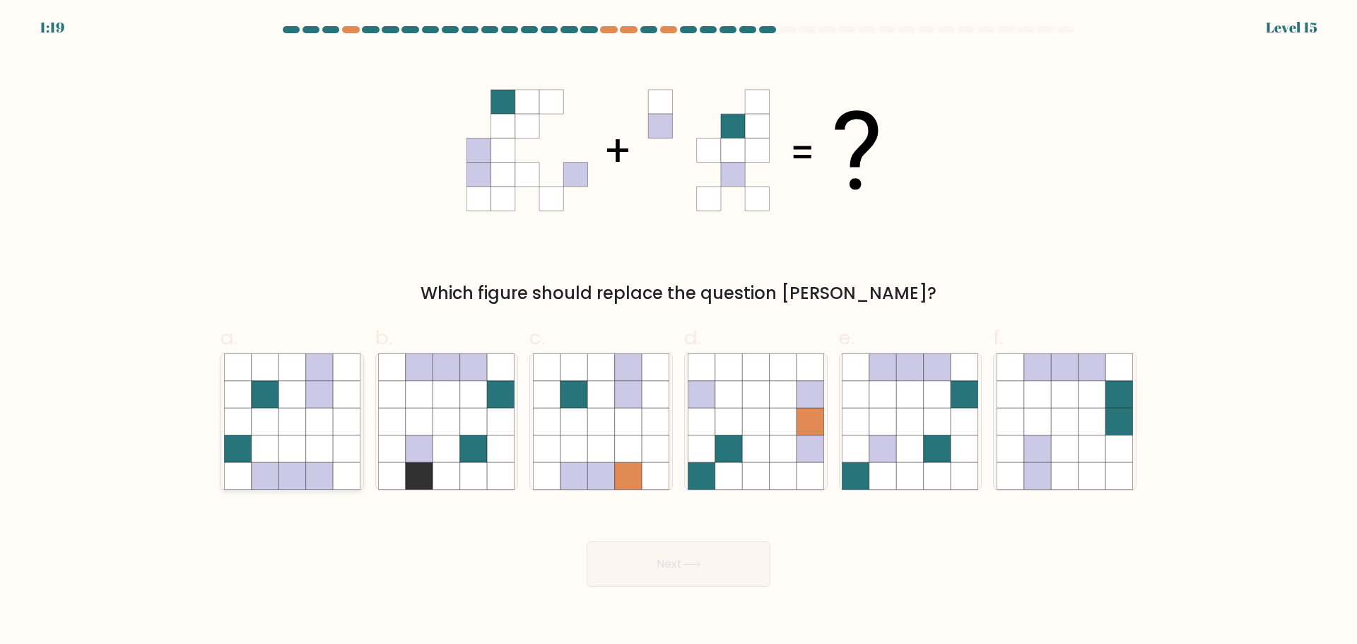
click at [271, 437] on icon at bounding box center [265, 448] width 27 height 27
click at [679, 332] on input "a." at bounding box center [679, 326] width 1 height 9
radio input "true"
click at [703, 558] on button "Next" at bounding box center [679, 563] width 184 height 45
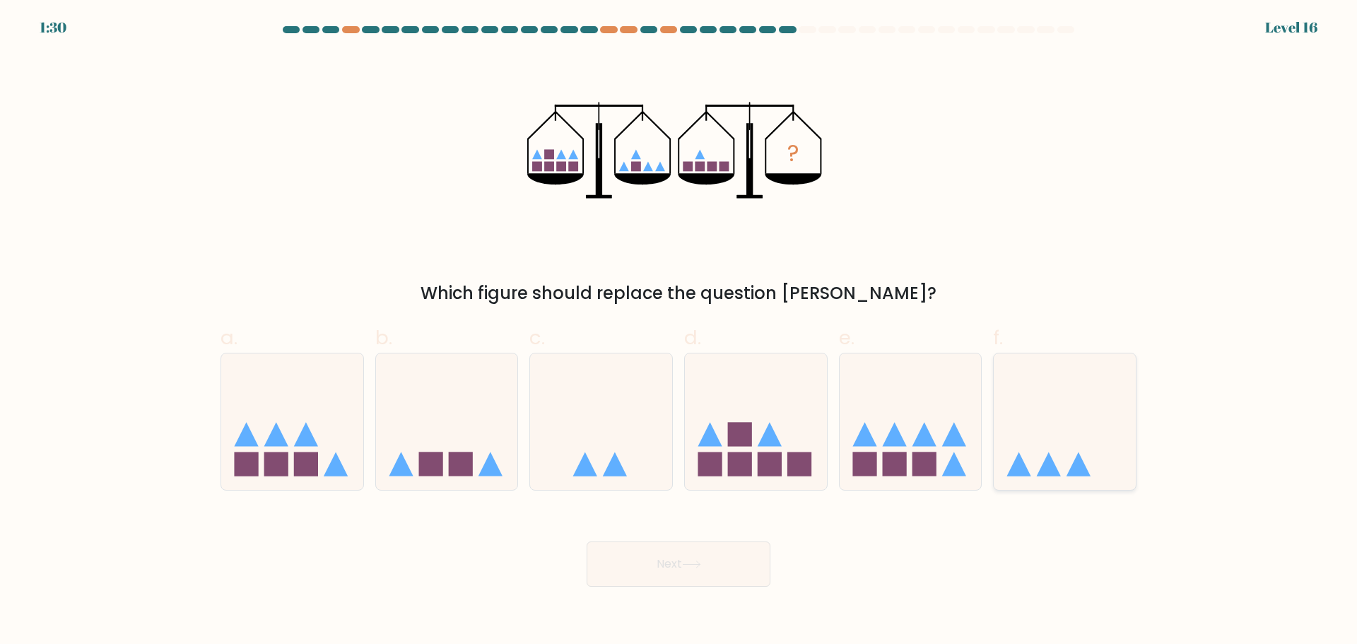
click at [1043, 393] on icon at bounding box center [1065, 421] width 142 height 117
click at [679, 332] on input "f." at bounding box center [679, 326] width 1 height 9
radio input "true"
click at [652, 549] on button "Next" at bounding box center [679, 563] width 184 height 45
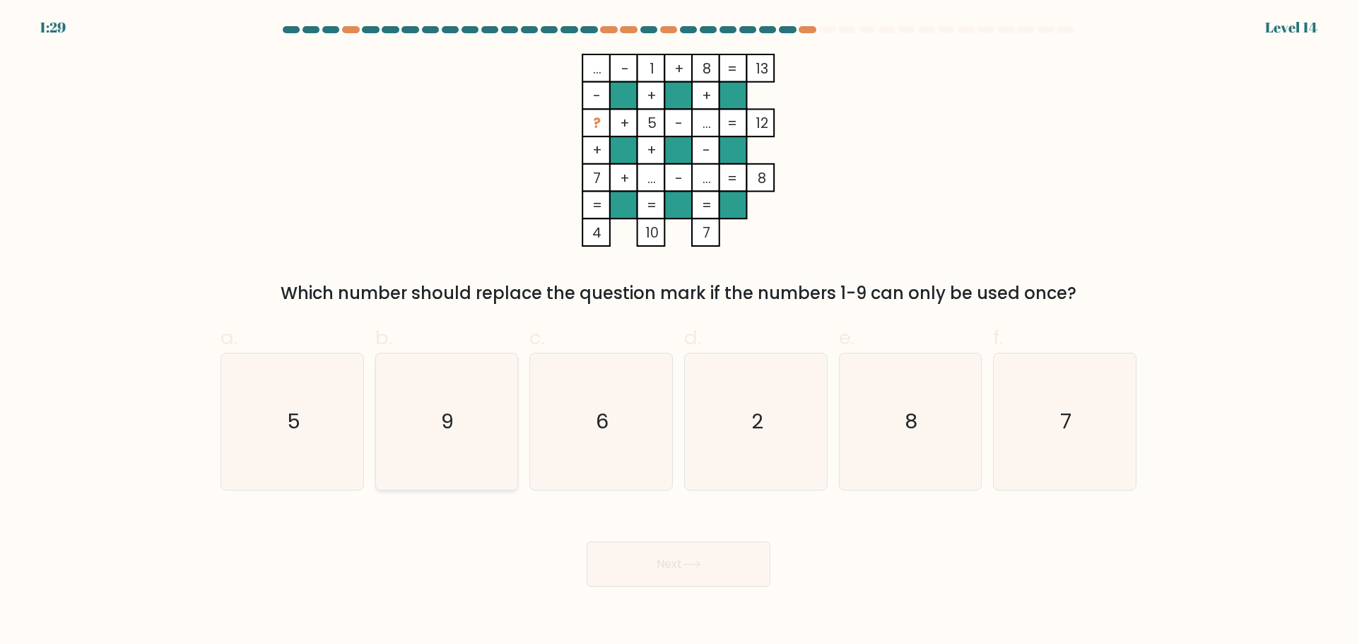
click at [424, 415] on icon "9" at bounding box center [446, 421] width 136 height 136
click at [679, 332] on input "b. 9" at bounding box center [679, 326] width 1 height 9
radio input "true"
click at [644, 562] on button "Next" at bounding box center [679, 563] width 184 height 45
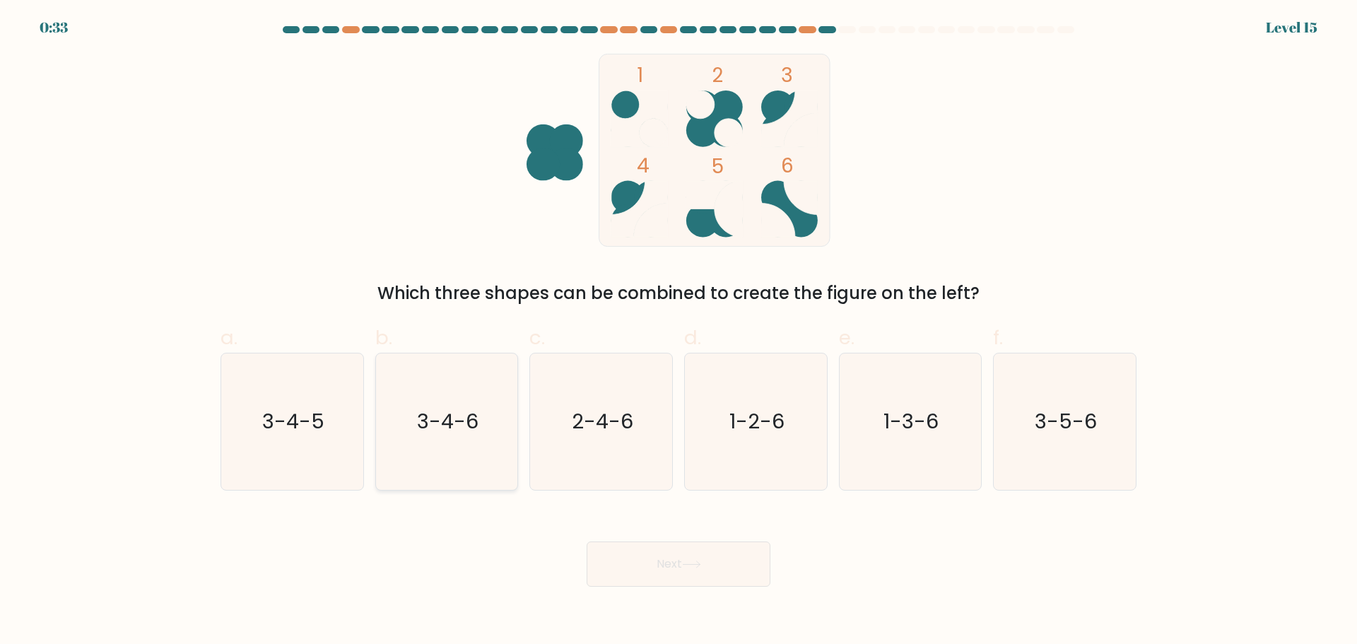
click at [465, 420] on text "3-4-6" at bounding box center [447, 421] width 61 height 28
click at [679, 332] on input "b. 3-4-6" at bounding box center [679, 326] width 1 height 9
radio input "true"
click at [696, 565] on icon at bounding box center [691, 565] width 19 height 8
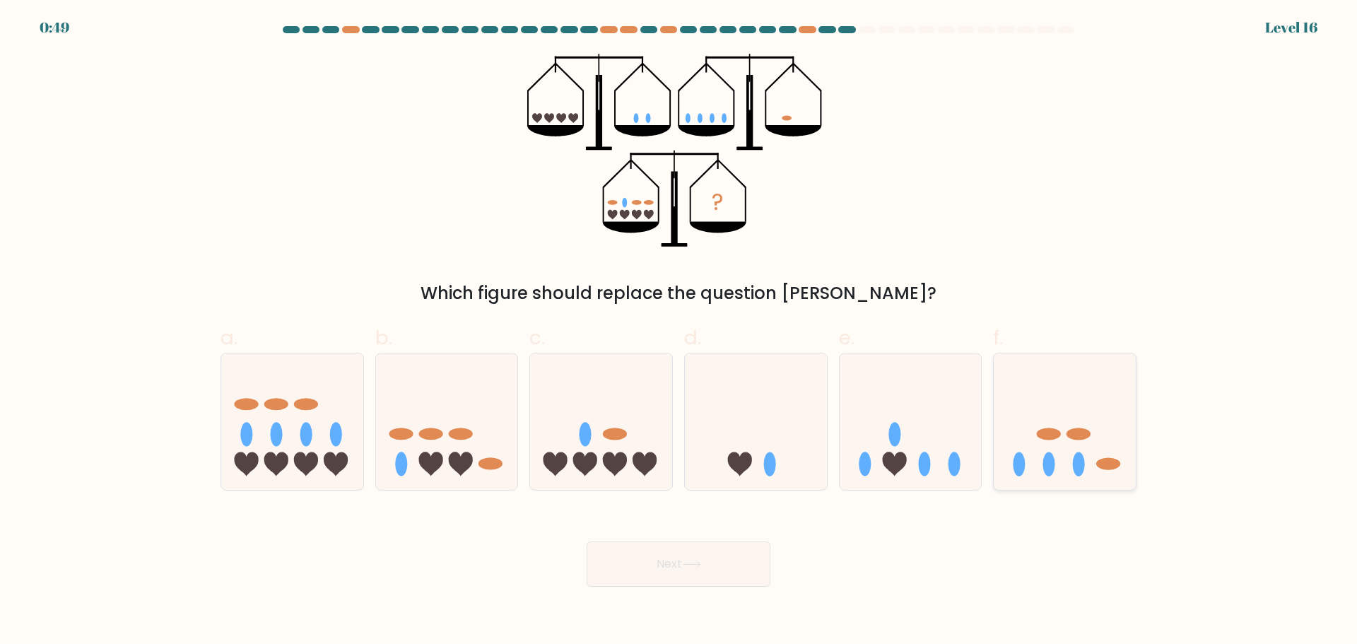
click at [1072, 436] on ellipse at bounding box center [1079, 434] width 24 height 12
click at [679, 332] on input "f." at bounding box center [679, 326] width 1 height 9
radio input "true"
click at [663, 561] on button "Next" at bounding box center [679, 563] width 184 height 45
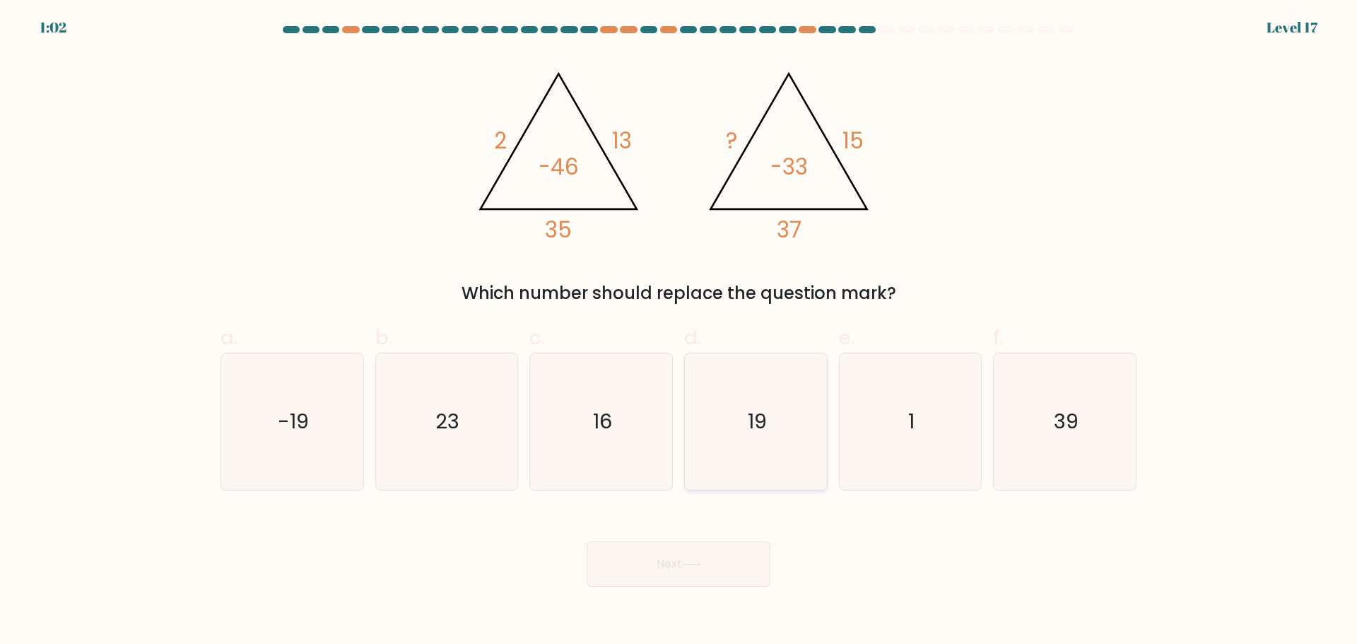
click at [745, 422] on icon "19" at bounding box center [756, 421] width 136 height 136
click at [679, 332] on input "d. 19" at bounding box center [679, 326] width 1 height 9
radio input "true"
click at [685, 556] on button "Next" at bounding box center [679, 563] width 184 height 45
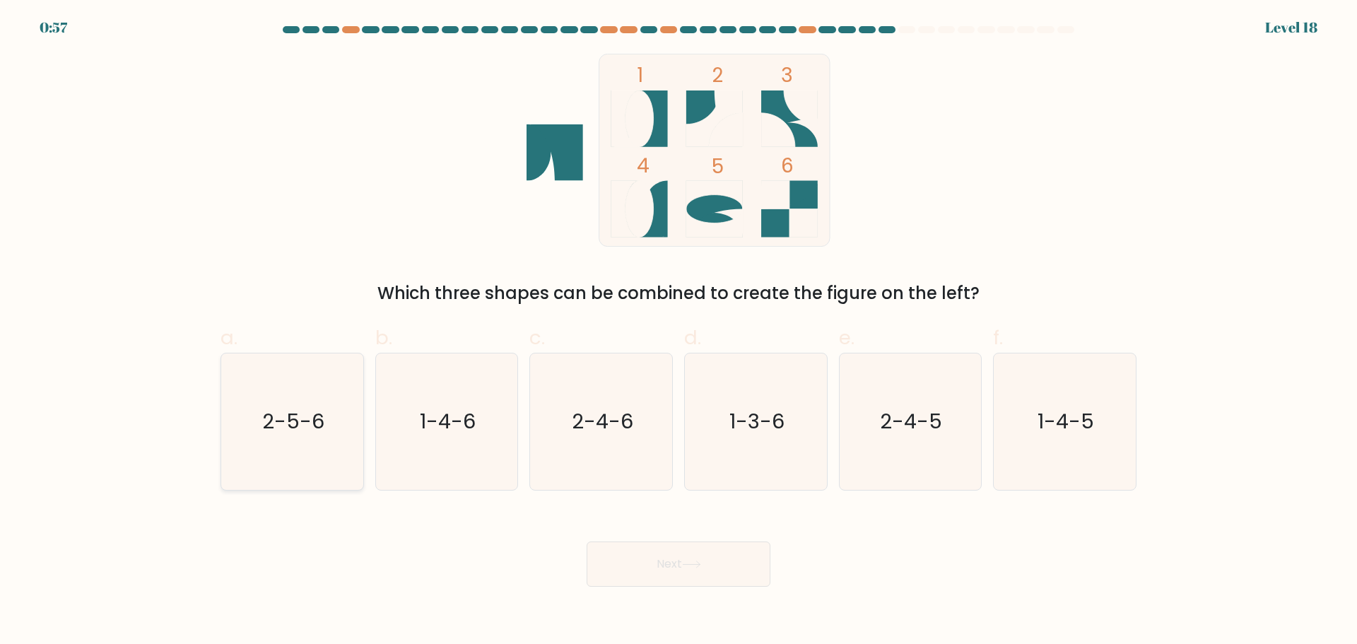
click at [262, 430] on icon "2-5-6" at bounding box center [292, 421] width 136 height 136
click at [679, 332] on input "a. 2-5-6" at bounding box center [679, 326] width 1 height 9
radio input "true"
click at [689, 568] on icon at bounding box center [691, 565] width 19 height 8
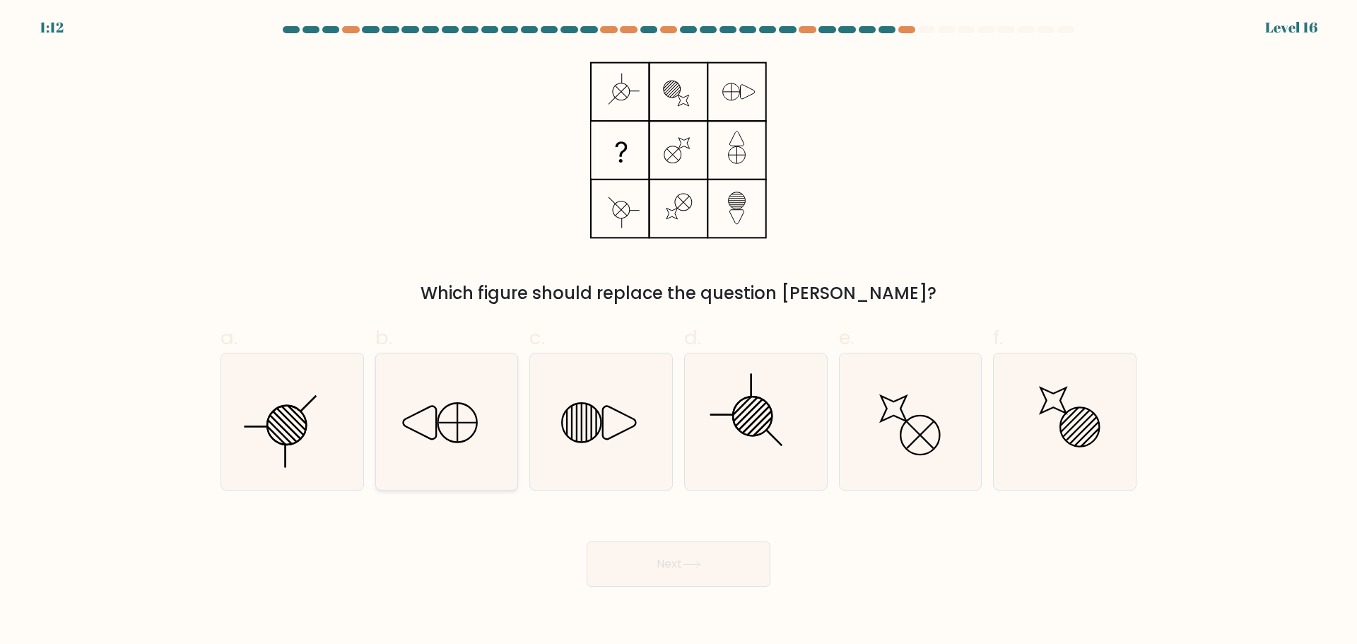
click at [432, 428] on icon at bounding box center [446, 421] width 136 height 136
click at [679, 332] on input "b." at bounding box center [679, 326] width 1 height 9
radio input "true"
click at [746, 427] on icon at bounding box center [756, 421] width 136 height 136
click at [679, 332] on input "d." at bounding box center [679, 326] width 1 height 9
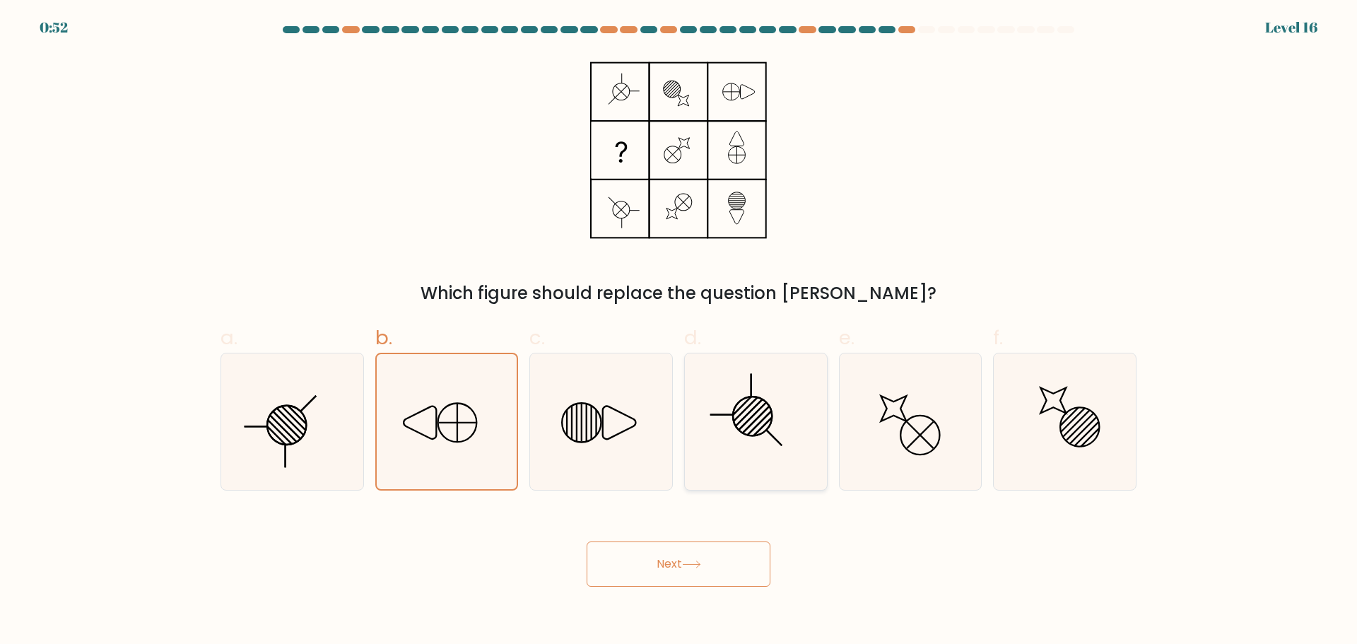
radio input "true"
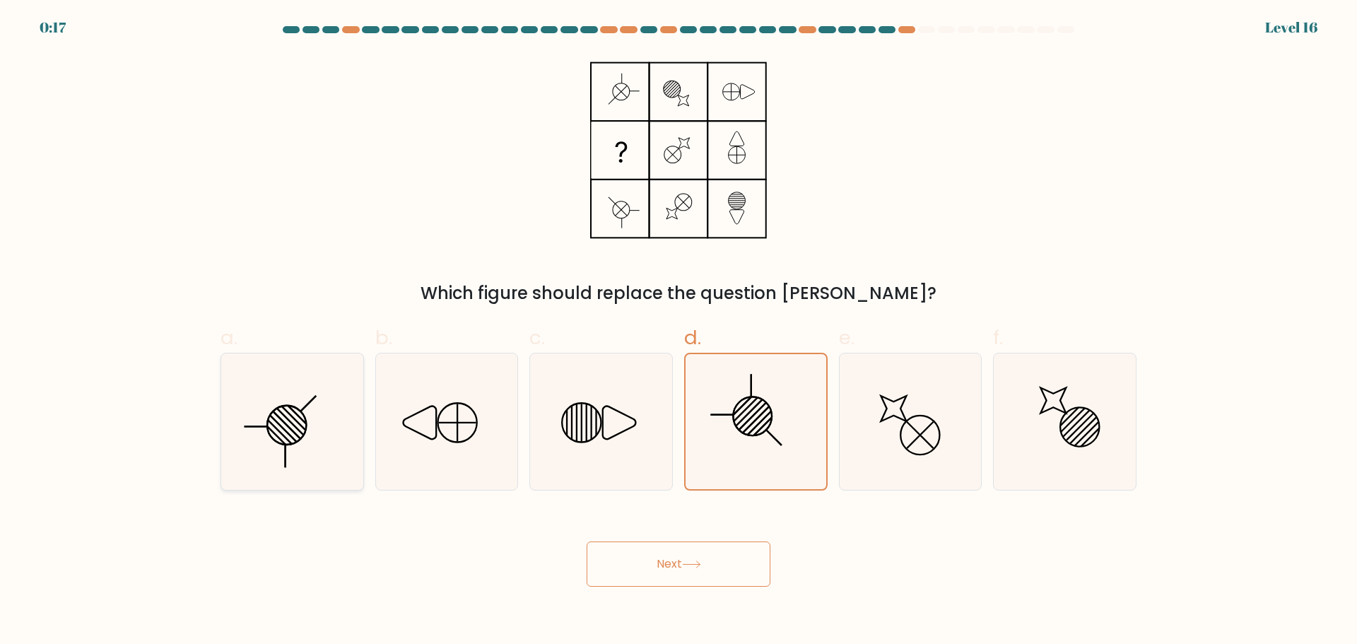
click at [312, 426] on icon at bounding box center [292, 421] width 136 height 136
click at [679, 332] on input "a." at bounding box center [679, 326] width 1 height 9
radio input "true"
click at [741, 414] on line at bounding box center [746, 409] width 24 height 24
click at [679, 332] on input "d." at bounding box center [679, 326] width 1 height 9
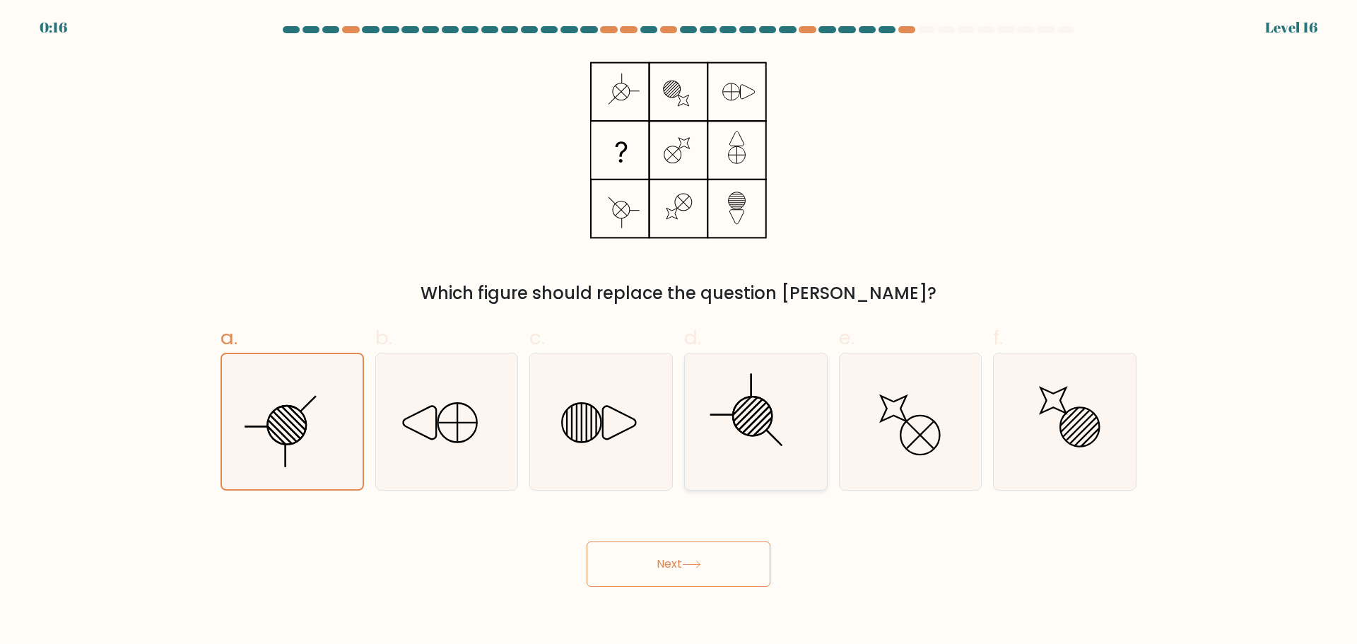
radio input "true"
click at [619, 553] on button "Next" at bounding box center [679, 563] width 184 height 45
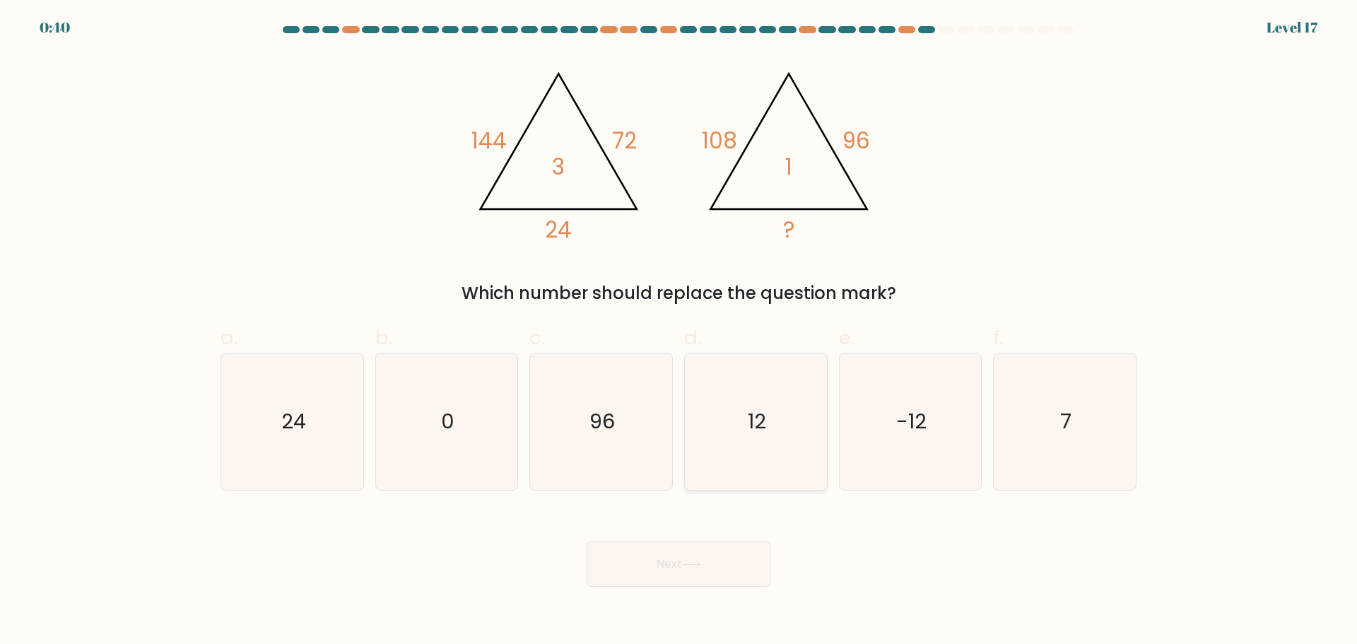
click at [787, 423] on icon "12" at bounding box center [756, 421] width 136 height 136
click at [679, 332] on input "d. 12" at bounding box center [679, 326] width 1 height 9
radio input "true"
click at [678, 573] on button "Next" at bounding box center [679, 563] width 184 height 45
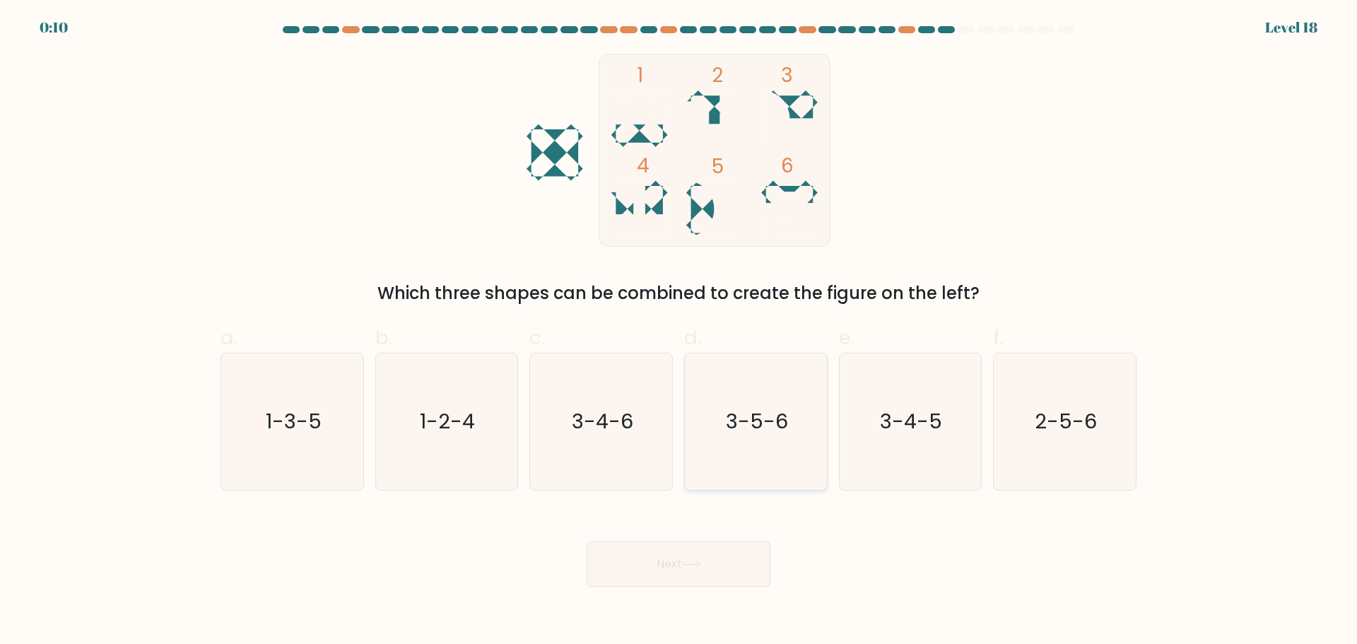
click at [760, 440] on icon "3-5-6" at bounding box center [756, 421] width 136 height 136
click at [679, 332] on input "d. 3-5-6" at bounding box center [679, 326] width 1 height 9
radio input "true"
click at [686, 556] on button "Next" at bounding box center [679, 563] width 184 height 45
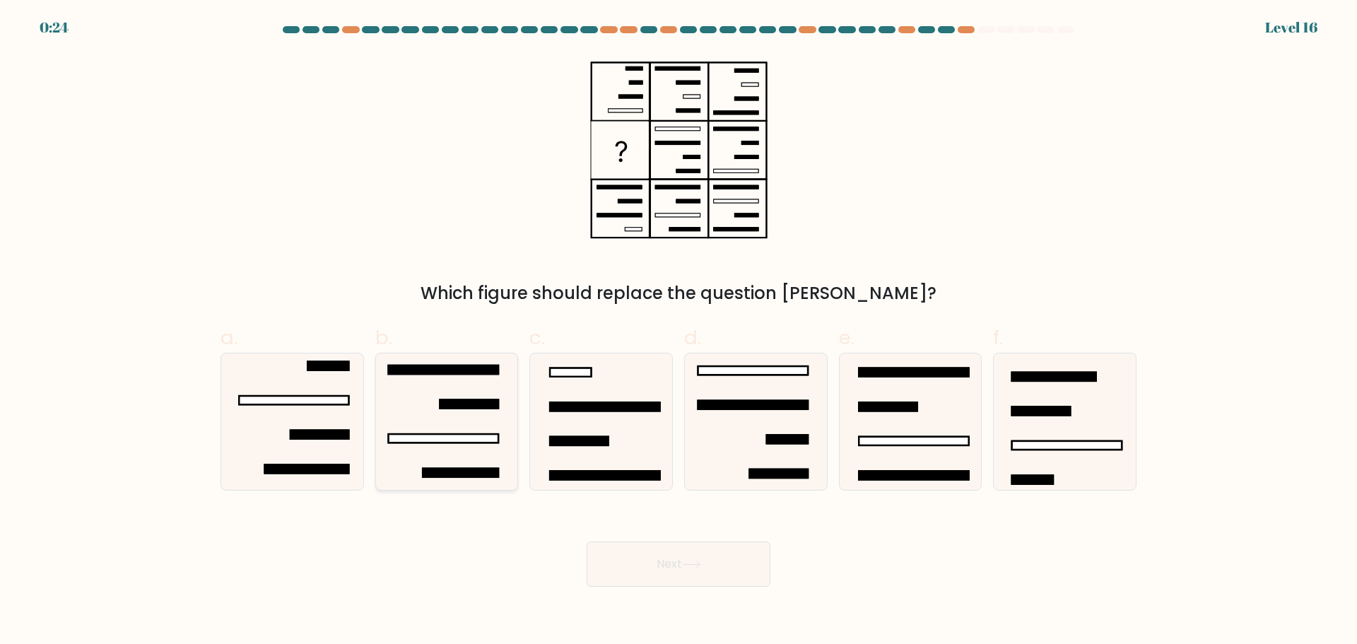
click at [455, 382] on icon at bounding box center [446, 421] width 136 height 136
click at [679, 332] on input "b." at bounding box center [679, 326] width 1 height 9
radio input "true"
click at [659, 557] on button "Next" at bounding box center [679, 563] width 184 height 45
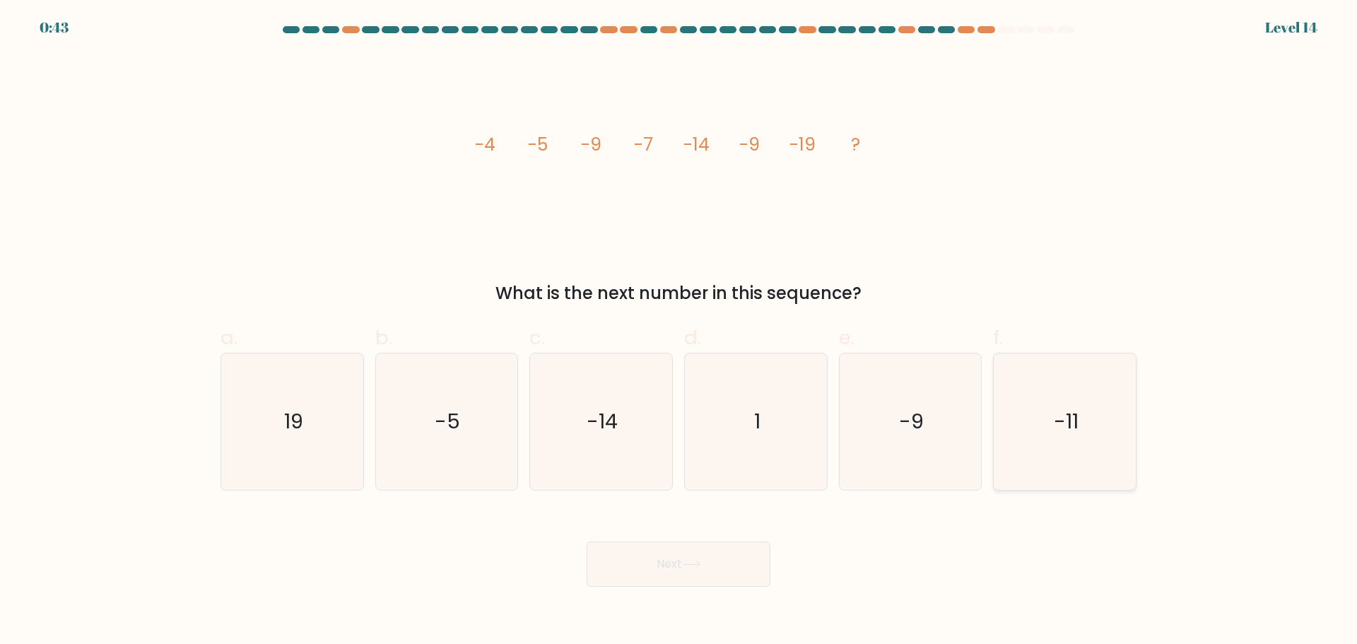
click at [1060, 382] on icon "-11" at bounding box center [1065, 421] width 136 height 136
click at [679, 332] on input "f. -11" at bounding box center [679, 326] width 1 height 9
radio input "true"
click at [655, 556] on button "Next" at bounding box center [679, 563] width 184 height 45
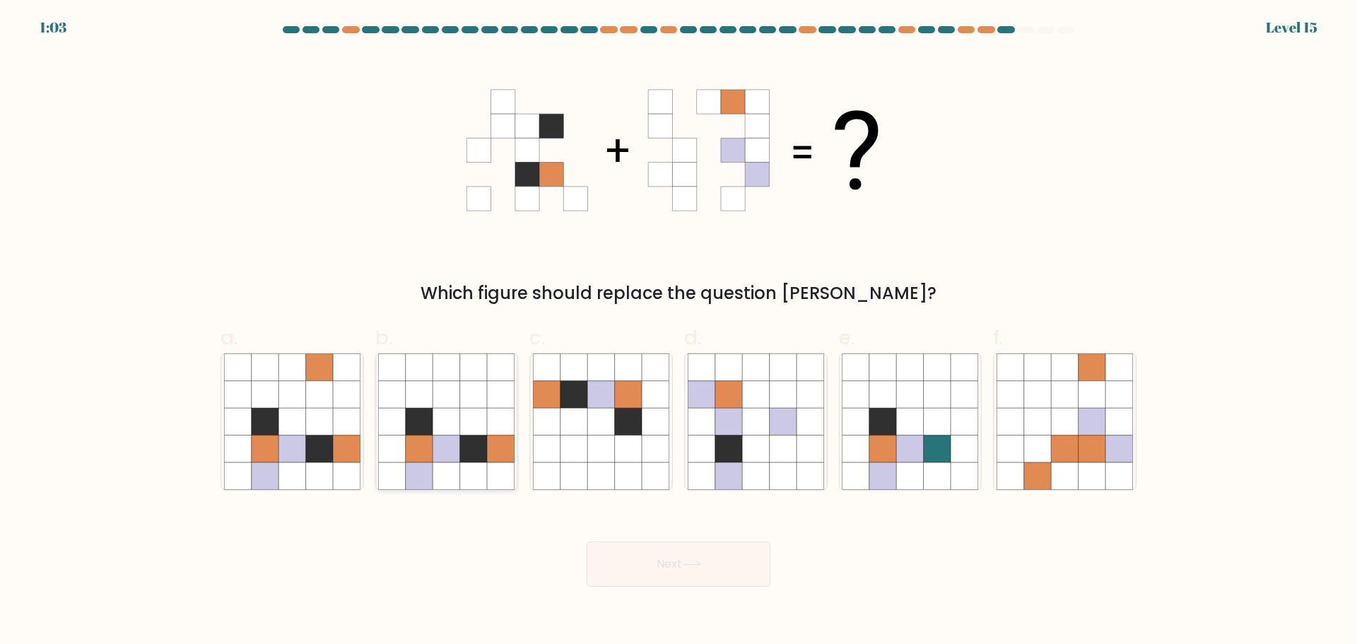
click at [426, 405] on icon at bounding box center [419, 393] width 27 height 27
click at [679, 332] on input "b." at bounding box center [679, 326] width 1 height 9
radio input "true"
click at [323, 404] on icon at bounding box center [319, 393] width 27 height 27
click at [679, 332] on input "a." at bounding box center [679, 326] width 1 height 9
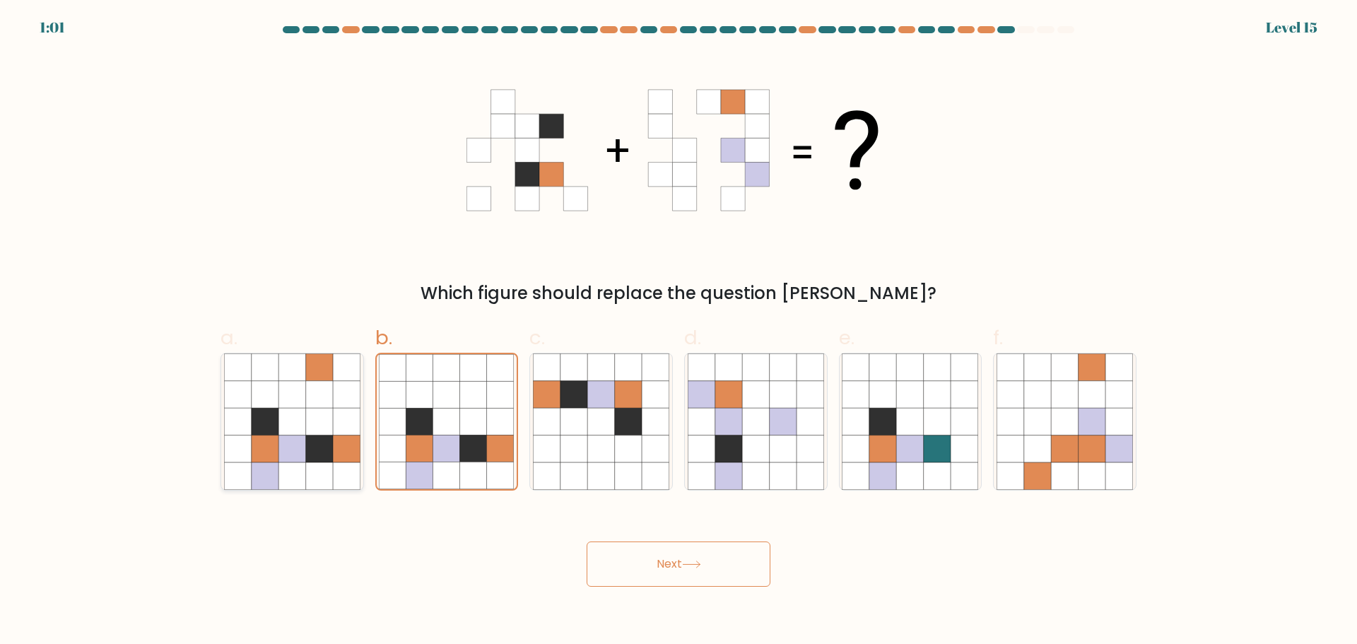
radio input "true"
click at [715, 569] on button "Next" at bounding box center [679, 563] width 184 height 45
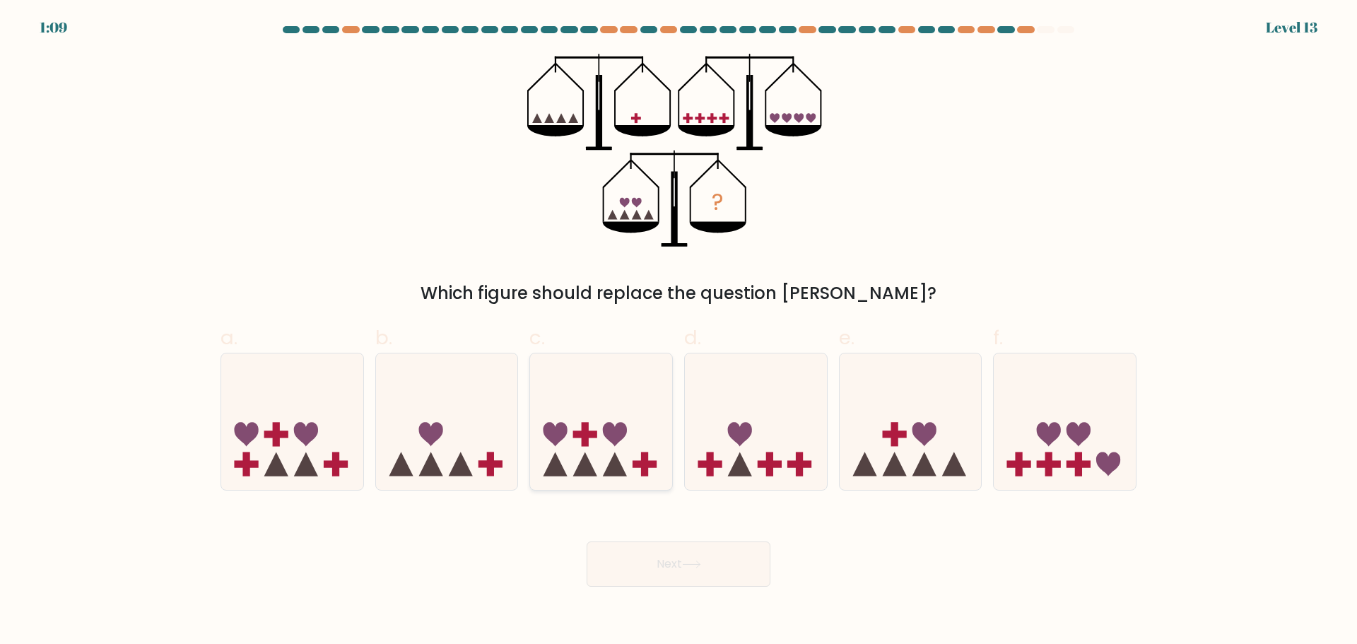
click at [597, 413] on icon at bounding box center [601, 421] width 142 height 117
click at [679, 332] on input "c." at bounding box center [679, 326] width 1 height 9
radio input "true"
click at [678, 566] on button "Next" at bounding box center [679, 563] width 184 height 45
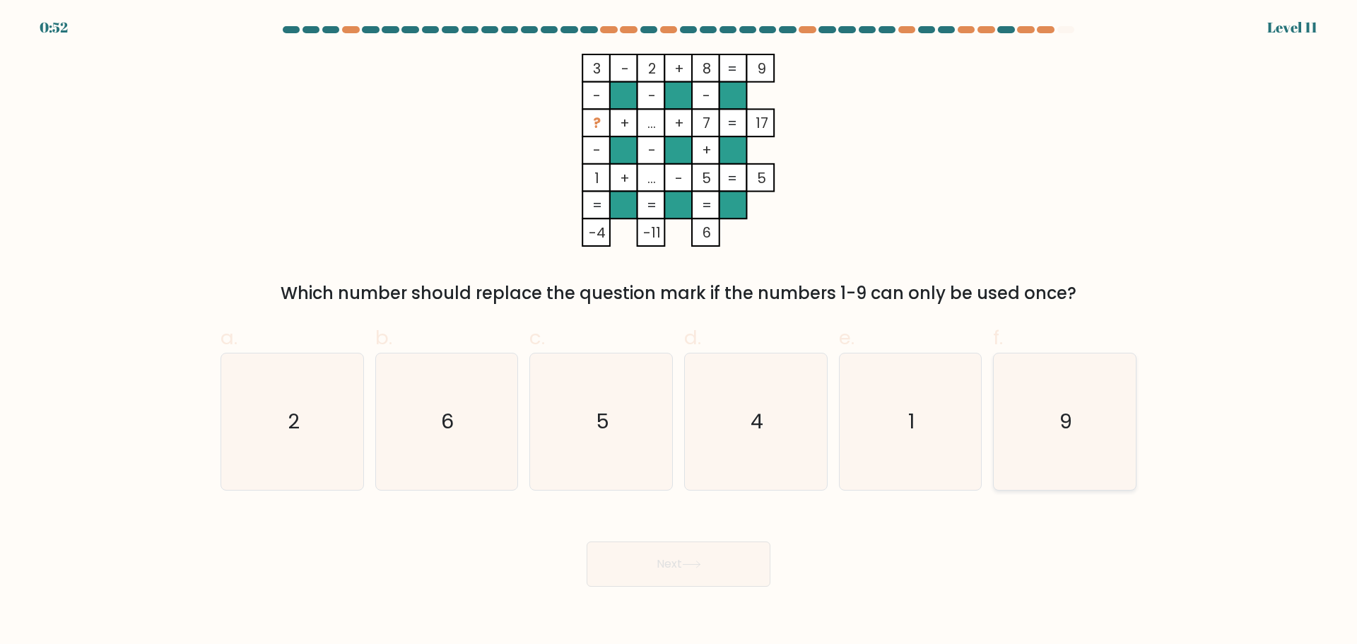
click at [1079, 416] on icon "9" at bounding box center [1065, 421] width 136 height 136
click at [679, 332] on input "f. 9" at bounding box center [679, 326] width 1 height 9
radio input "true"
click at [681, 562] on button "Next" at bounding box center [679, 563] width 184 height 45
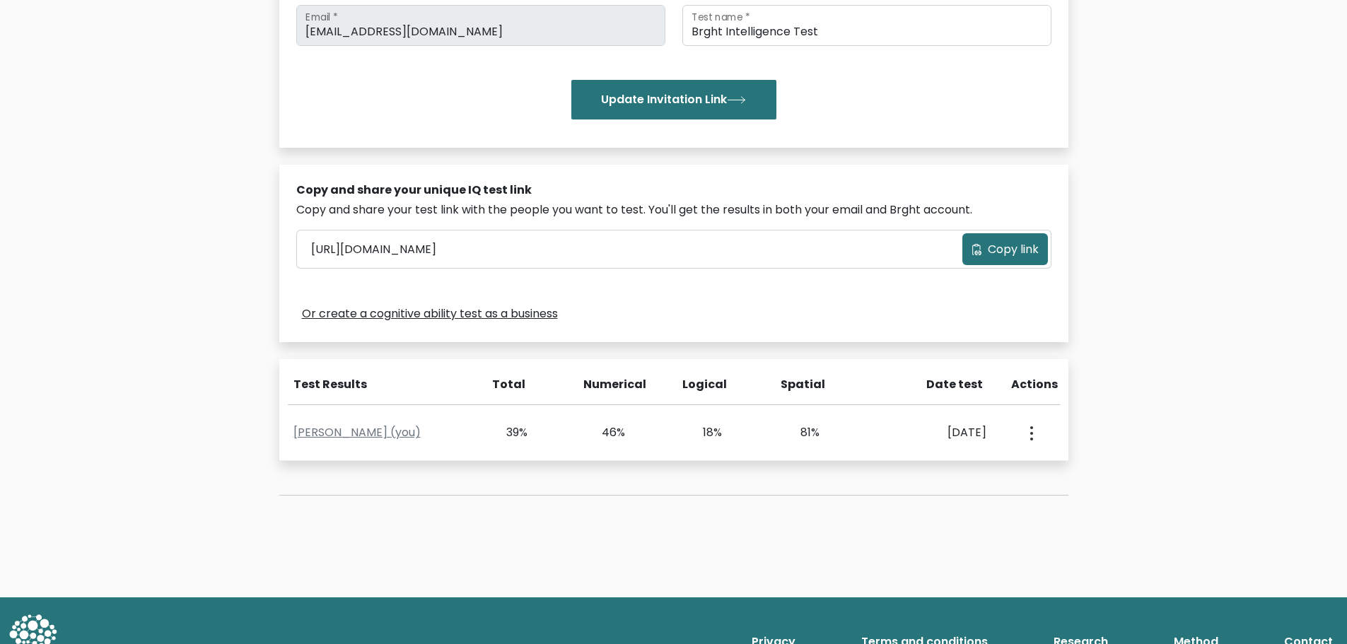
scroll to position [283, 0]
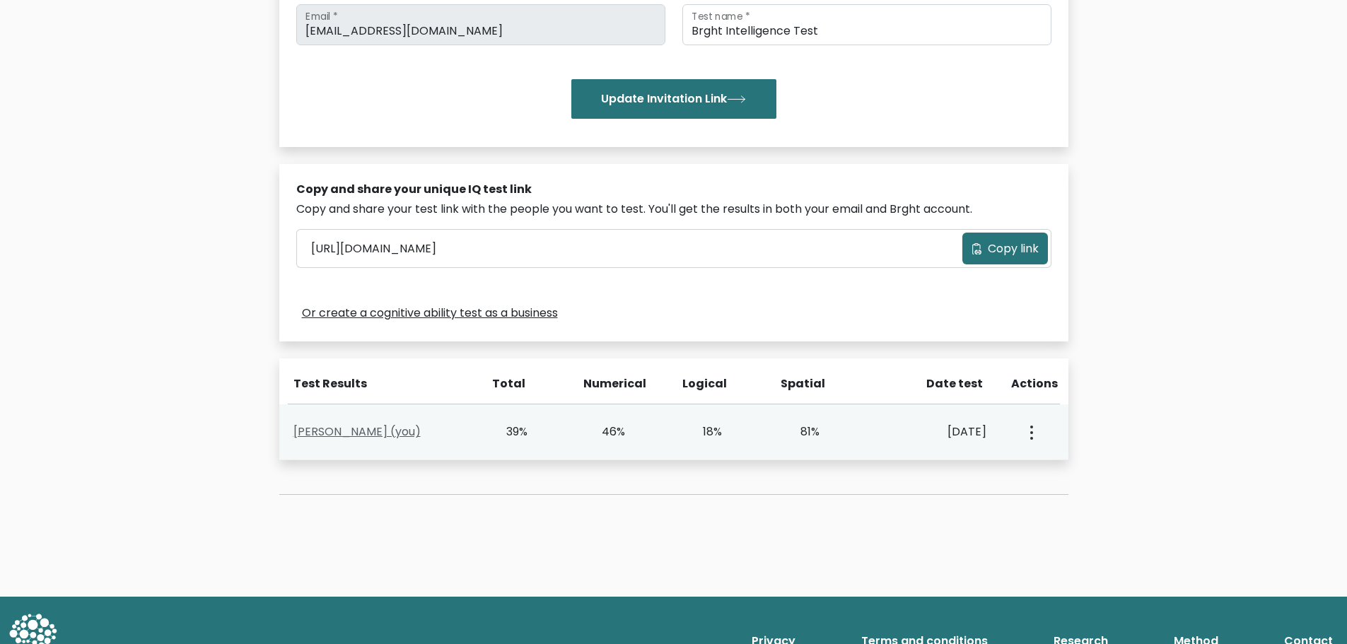
click at [344, 429] on link "[PERSON_NAME] (you)" at bounding box center [356, 431] width 127 height 16
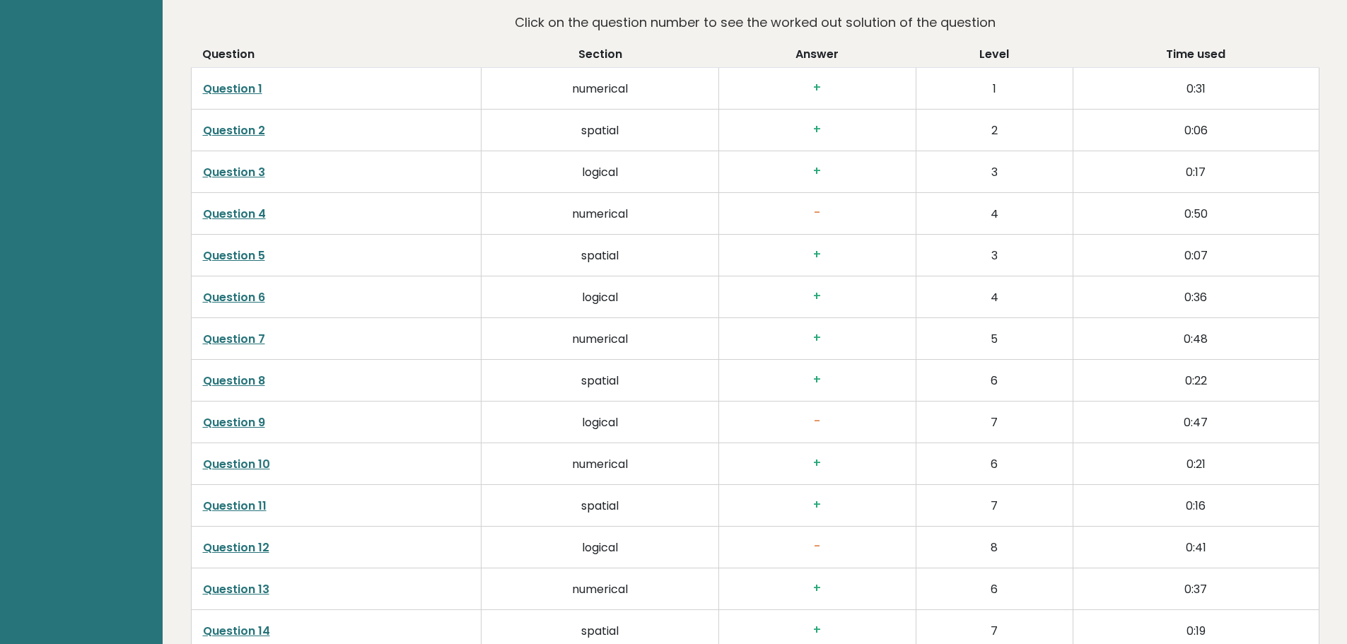
scroll to position [2474, 0]
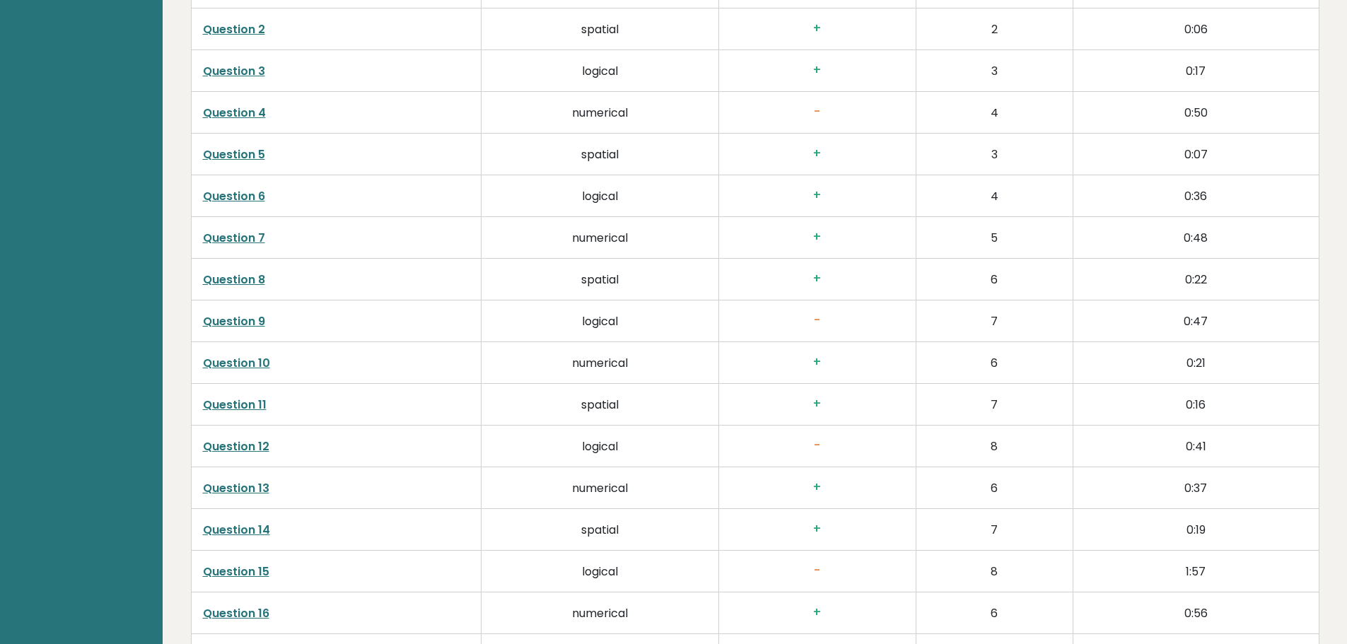
click at [234, 316] on link "Question 9" at bounding box center [234, 321] width 62 height 16
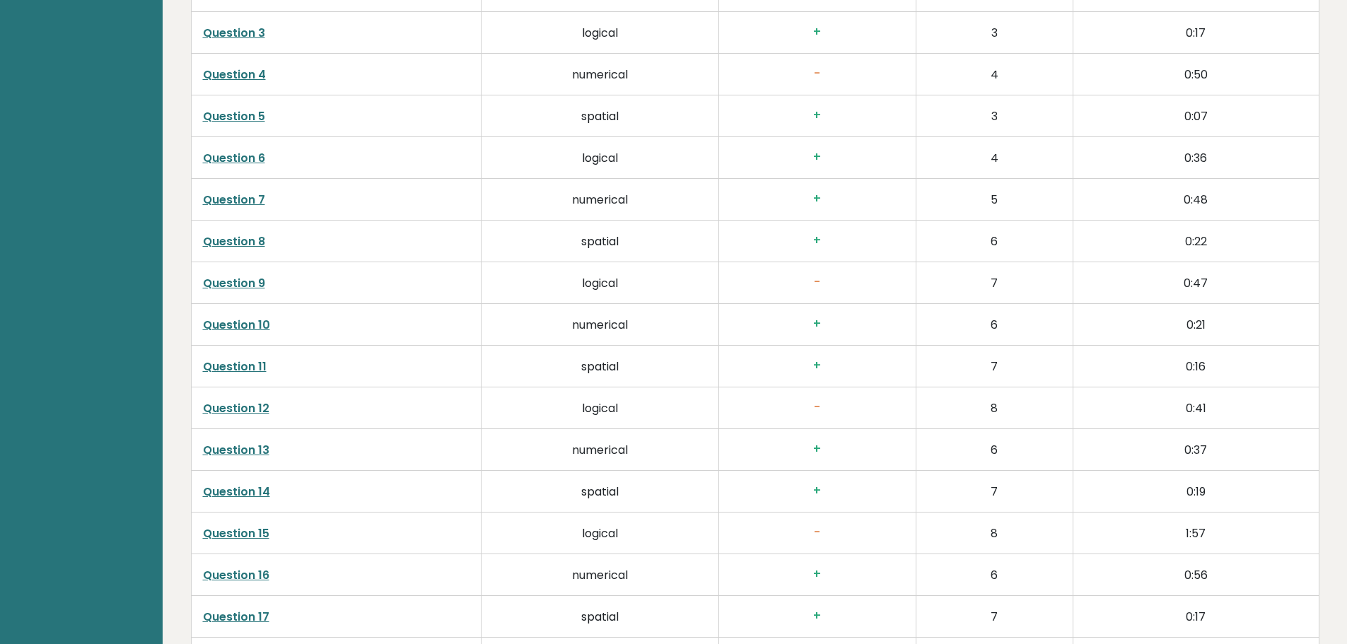
scroll to position [2545, 0]
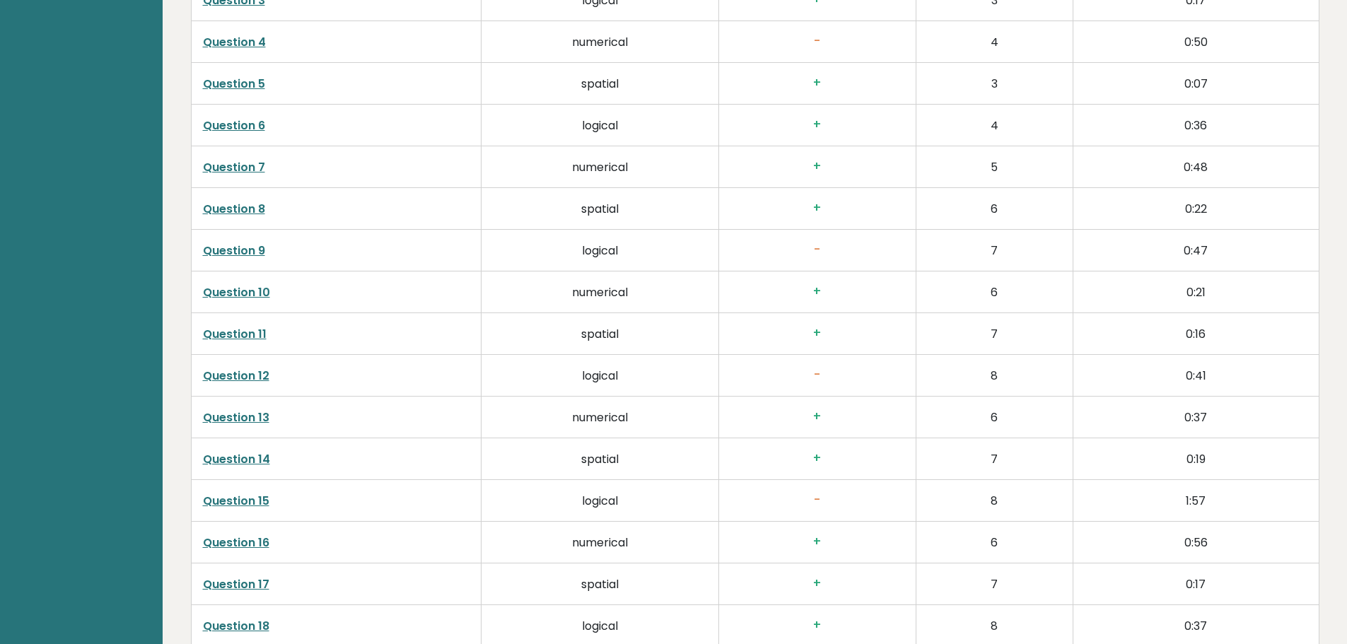
click at [232, 370] on link "Question 12" at bounding box center [236, 376] width 66 height 16
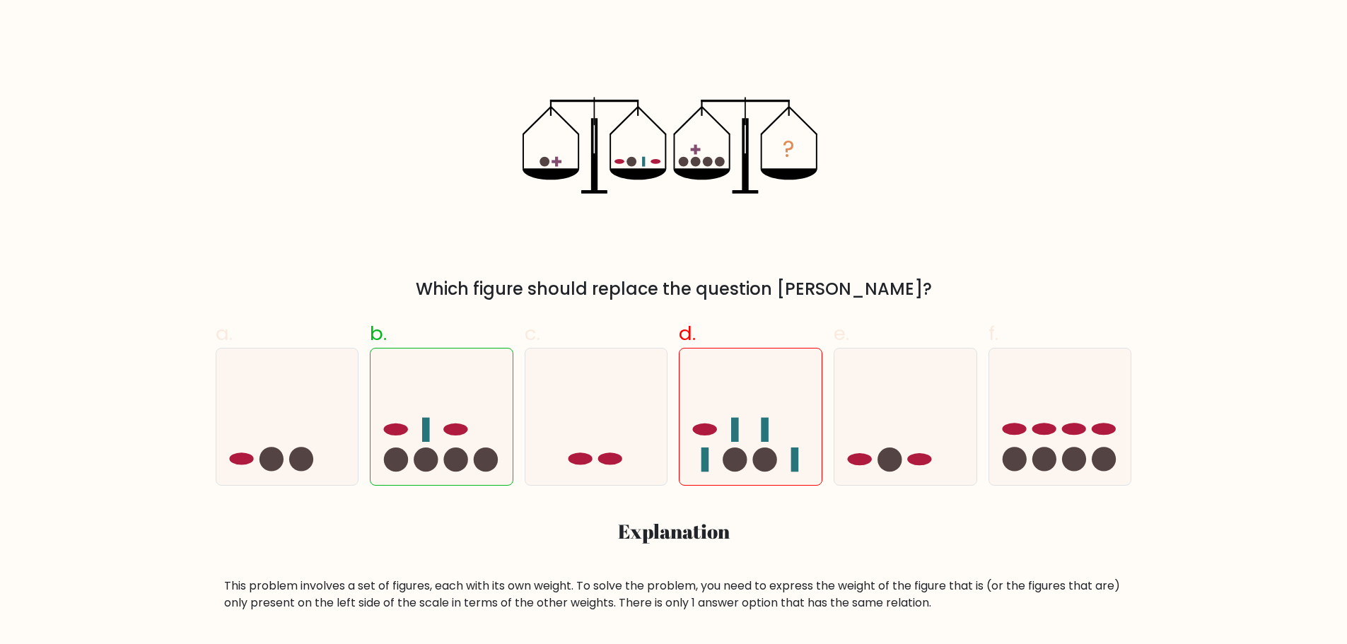
scroll to position [212, 0]
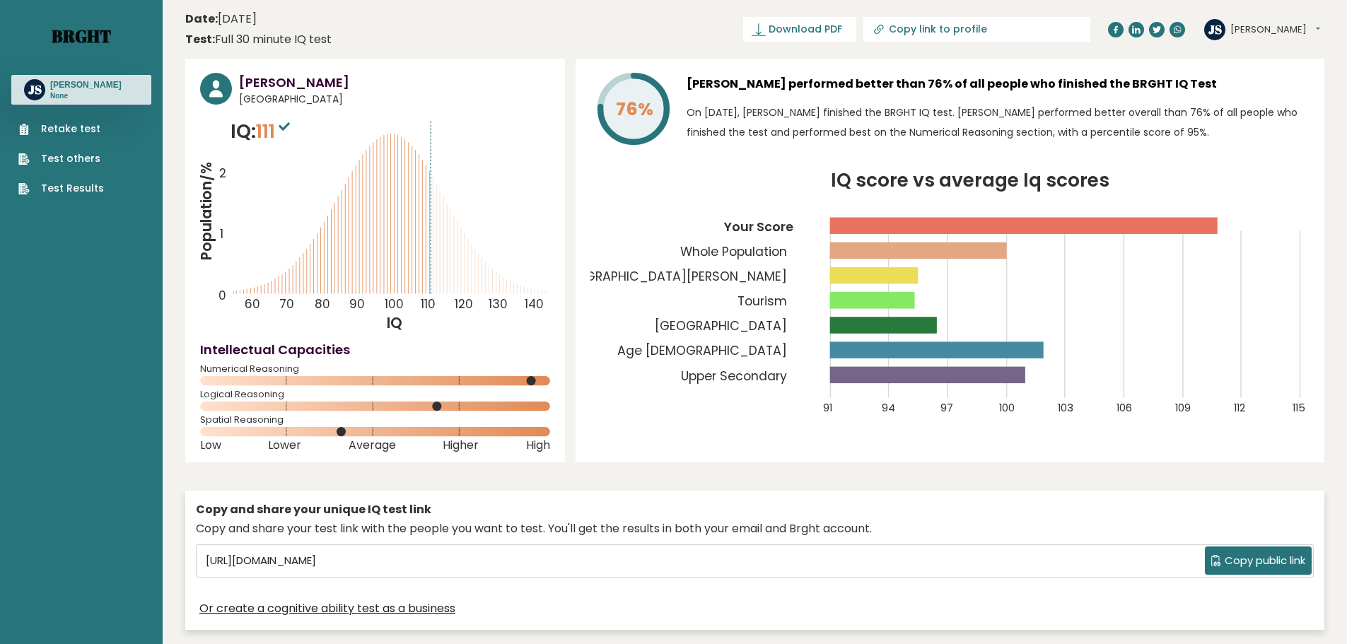
click at [82, 37] on link "Brght" at bounding box center [81, 36] width 59 height 23
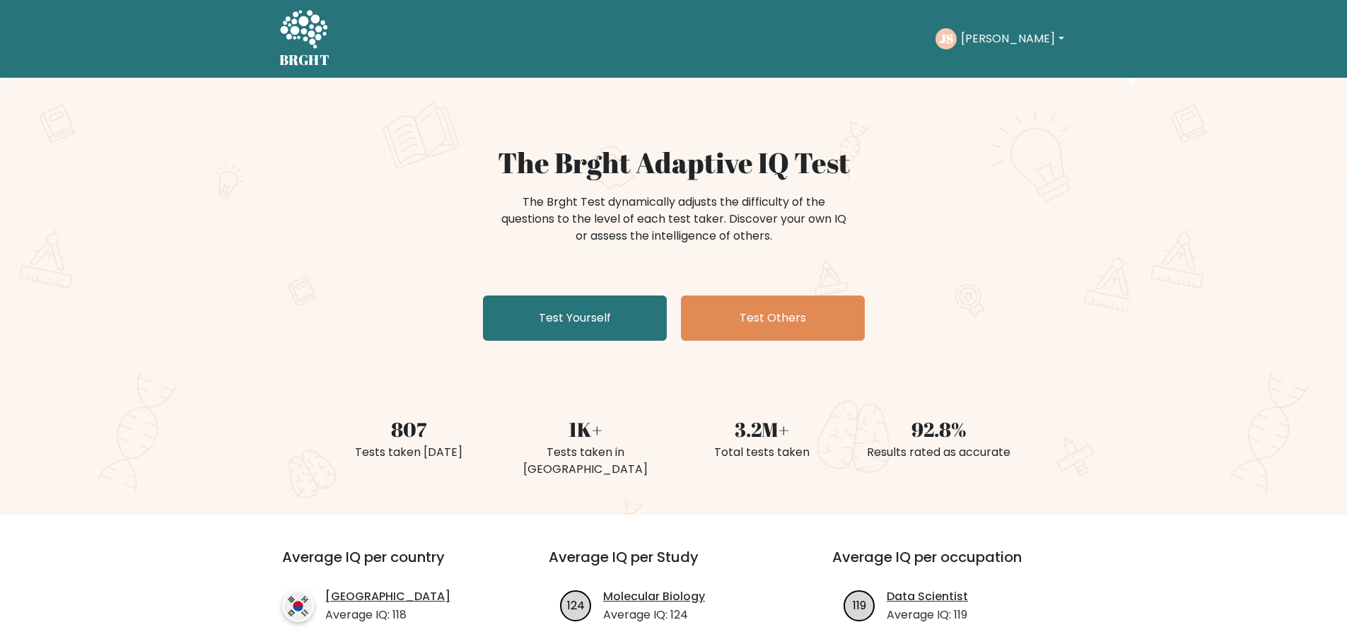
click at [987, 45] on button "[PERSON_NAME]" at bounding box center [1011, 39] width 111 height 18
click at [992, 74] on link "Dashboard" at bounding box center [992, 68] width 112 height 23
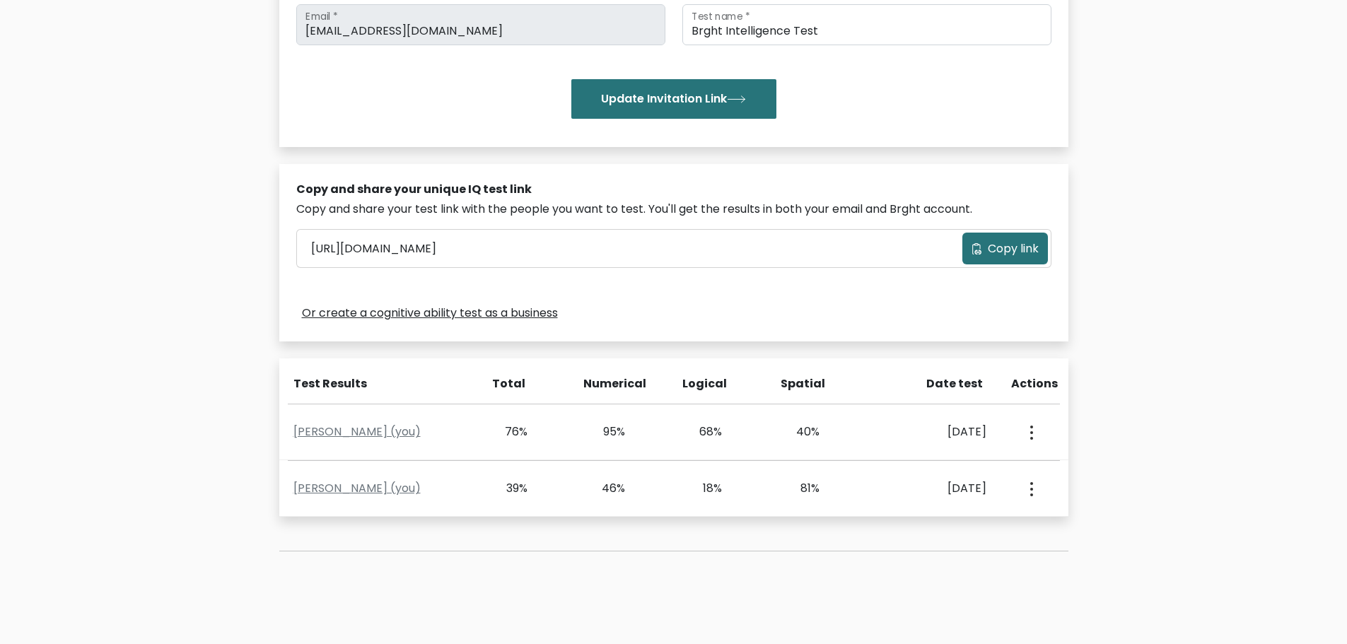
scroll to position [378, 0]
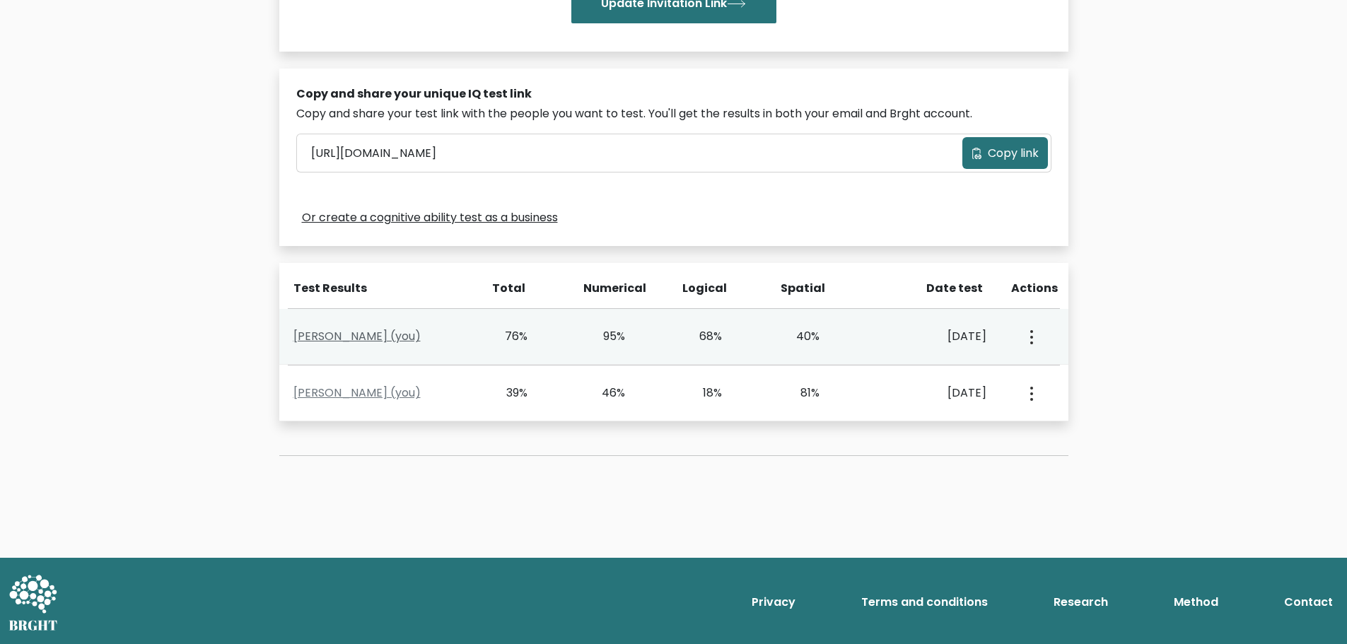
click at [388, 339] on link "[PERSON_NAME] (you)" at bounding box center [356, 336] width 127 height 16
